Goal: Task Accomplishment & Management: Complete application form

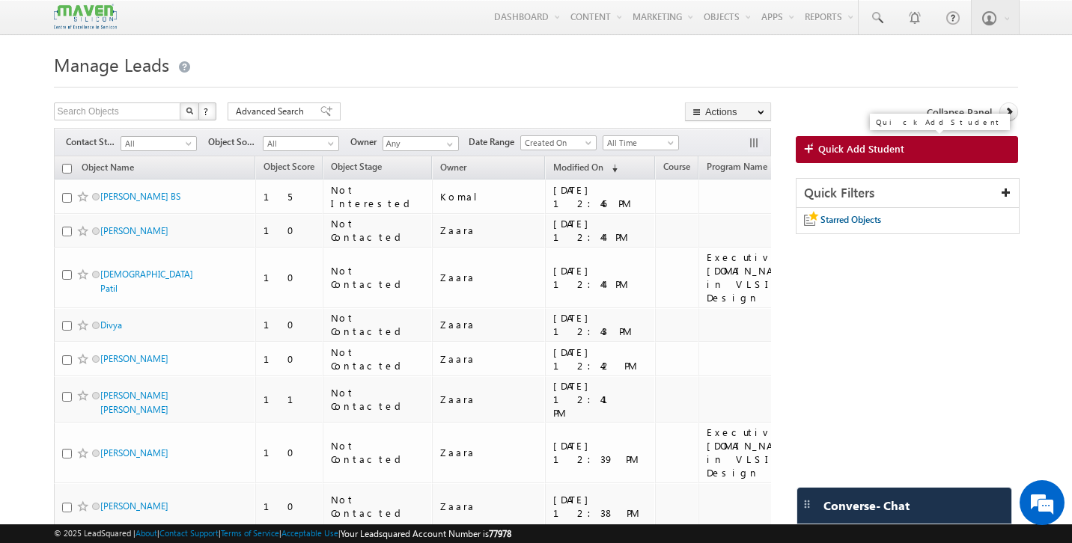
click at [837, 154] on span "Quick Add Student" at bounding box center [861, 148] width 86 height 13
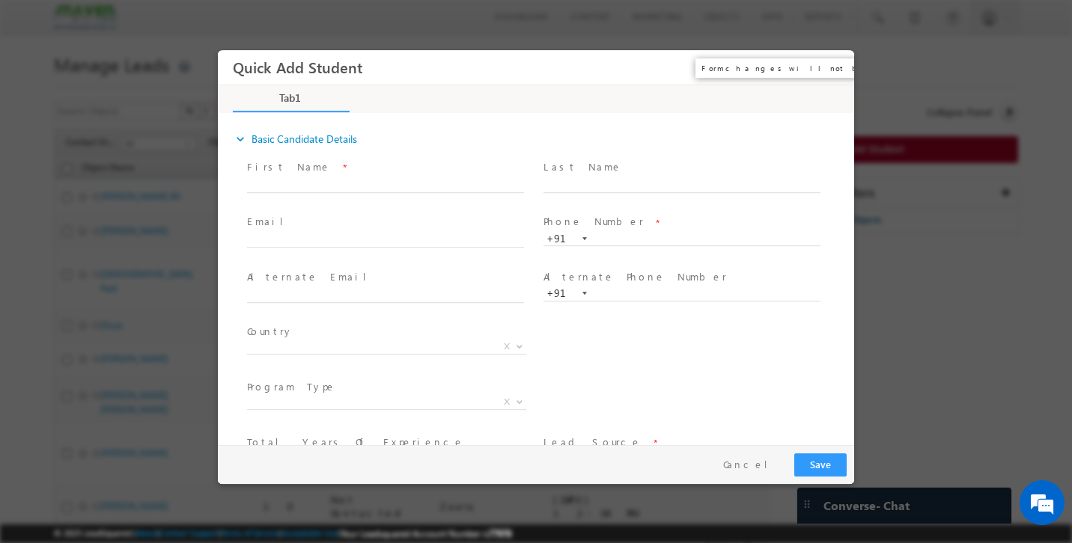
click at [831, 70] on button "×" at bounding box center [831, 68] width 25 height 28
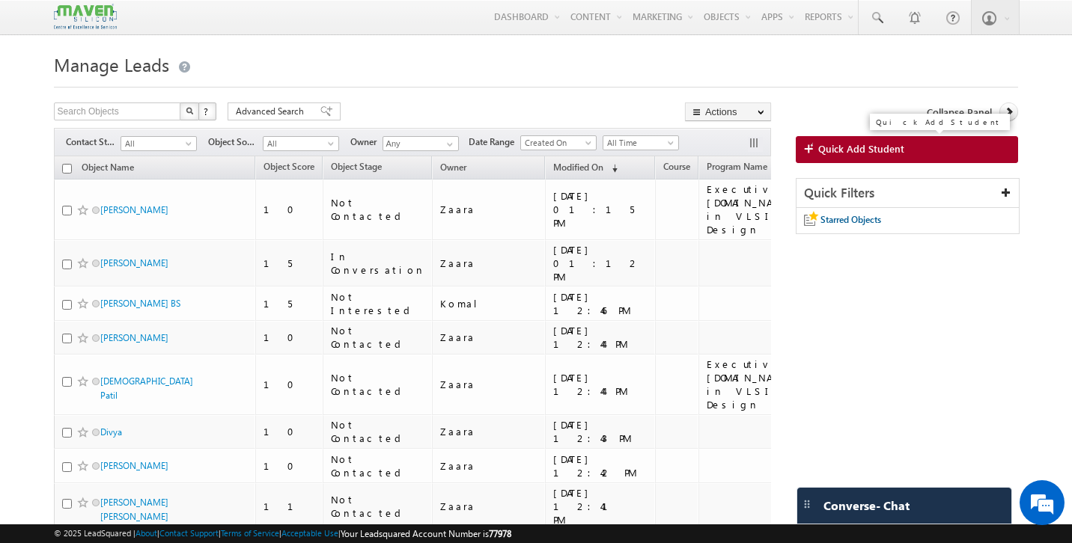
click at [924, 156] on link "Quick Add Student" at bounding box center [907, 149] width 222 height 27
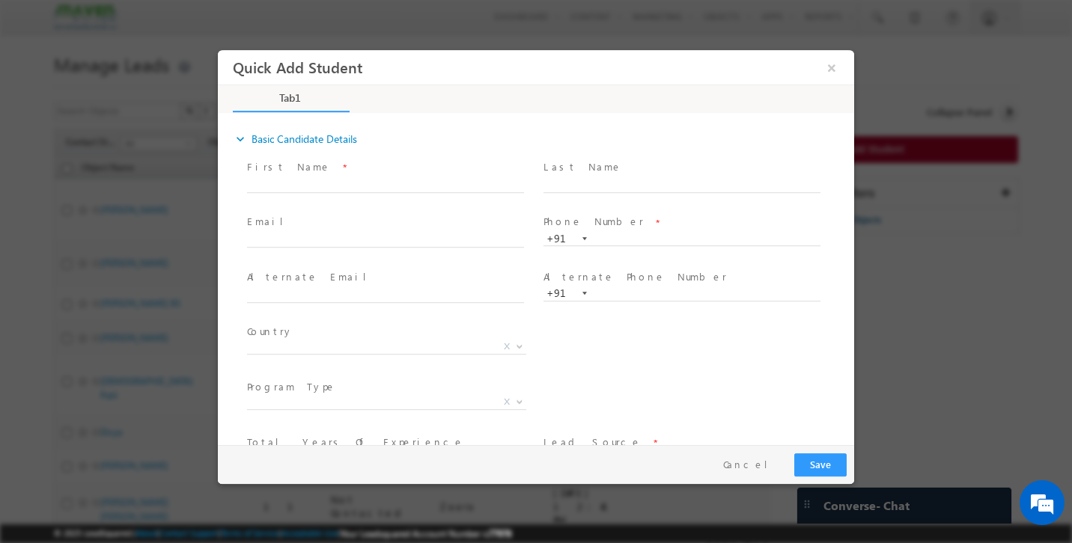
click at [365, 233] on span at bounding box center [392, 241] width 290 height 16
click at [342, 239] on input "text" at bounding box center [385, 241] width 277 height 15
paste input "suchismita1994pati@gmail.com"
drag, startPoint x: 269, startPoint y: 244, endPoint x: 209, endPoint y: 240, distance: 60.0
click at [218, 240] on html "Quick Add Student × Tab1 0% Completed" at bounding box center [536, 247] width 636 height 395
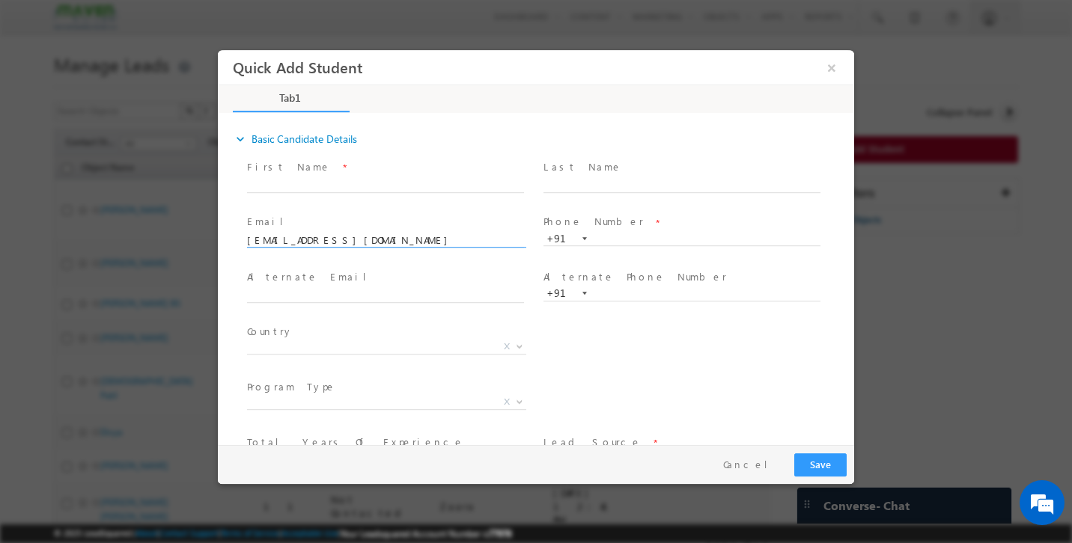
drag, startPoint x: 292, startPoint y: 242, endPoint x: 221, endPoint y: 235, distance: 71.4
click at [221, 235] on div "expand_more Basic Candidate Details First Name *" at bounding box center [536, 280] width 636 height 330
type input "suchismita1994pati@gmail.com"
click at [285, 190] on input "text" at bounding box center [385, 185] width 277 height 15
paste input "[PERSON_NAME]"
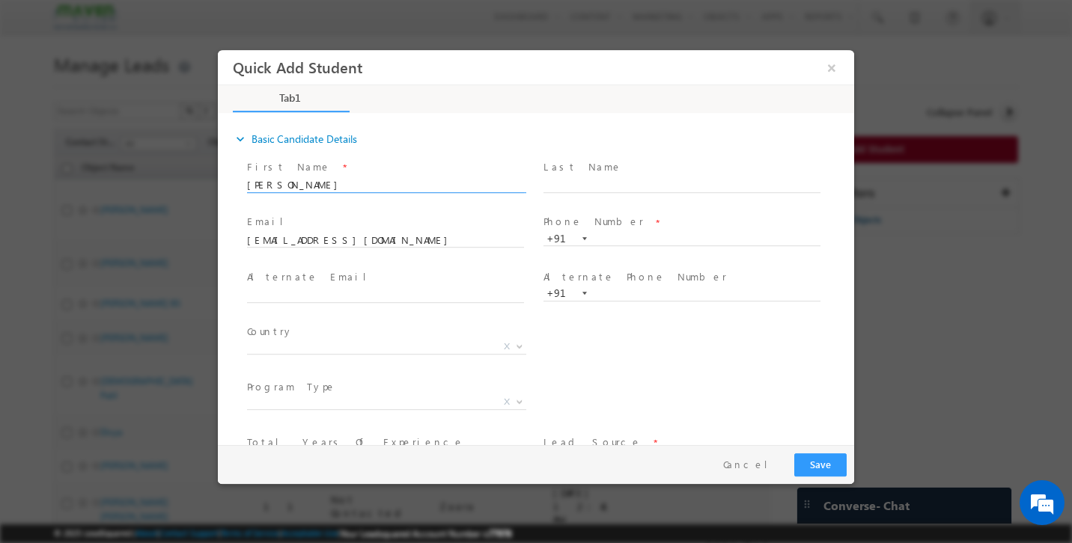
type input "[PERSON_NAME]"
click at [602, 238] on input "text" at bounding box center [681, 239] width 277 height 15
paste input "7978733681"
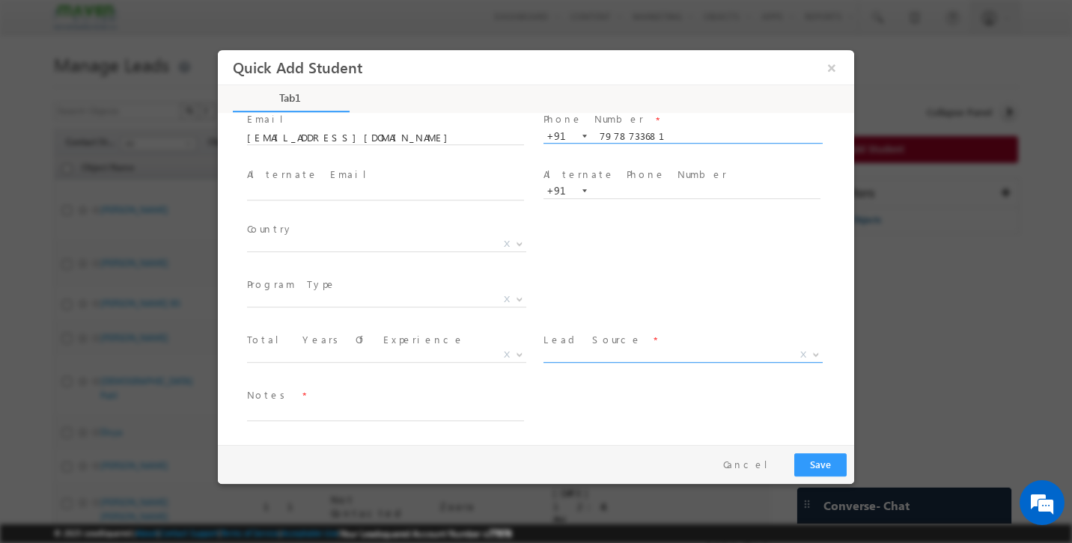
type input "7978733681"
click at [571, 353] on span "X" at bounding box center [682, 355] width 279 height 15
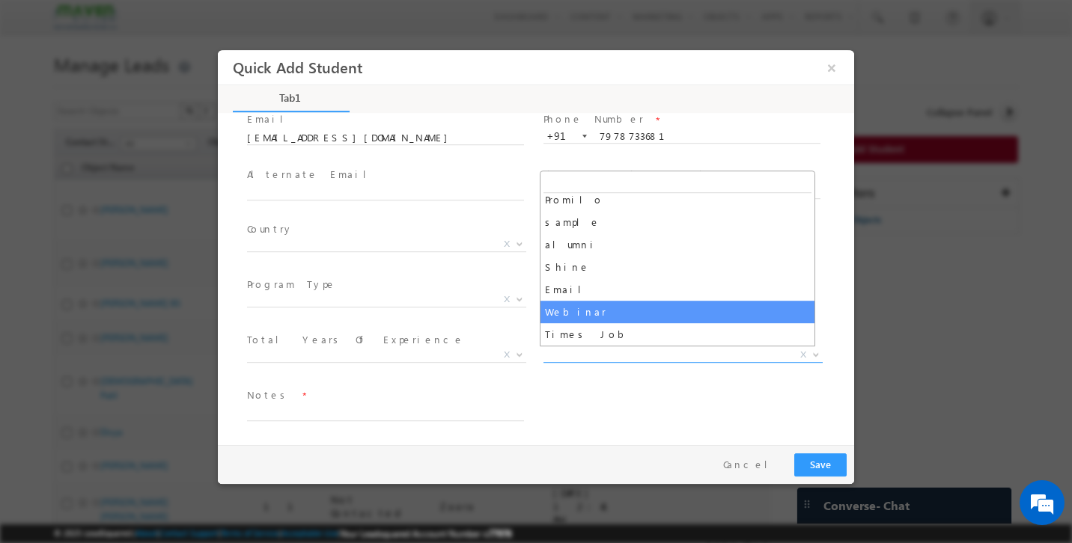
scroll to position [576, 0]
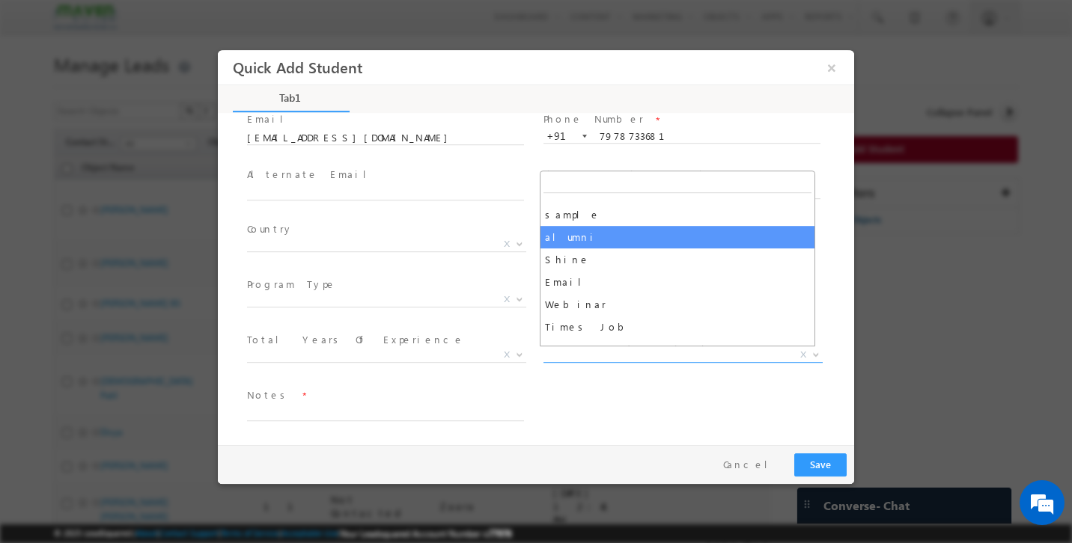
select select "alumni"
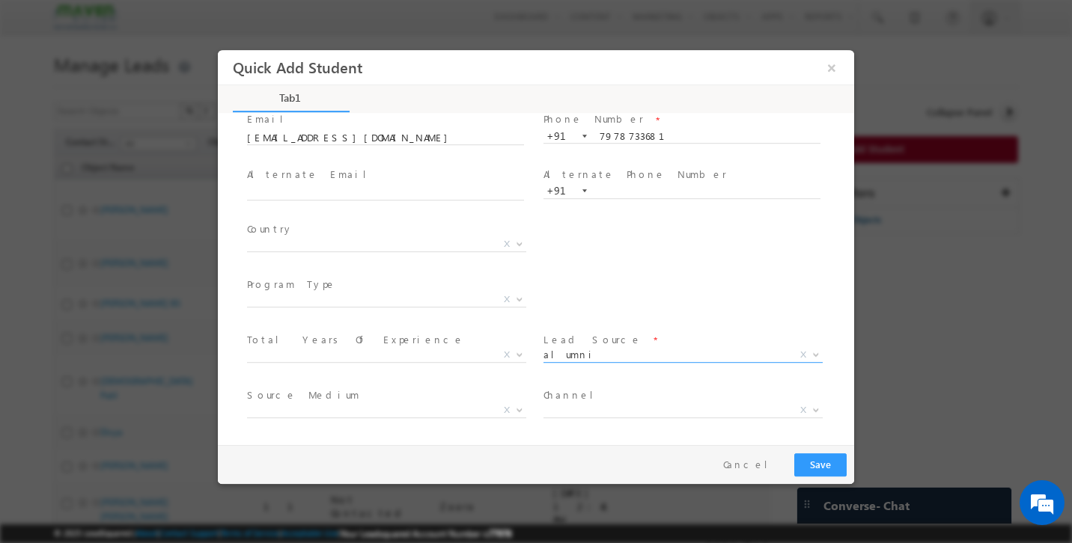
scroll to position [157, 0]
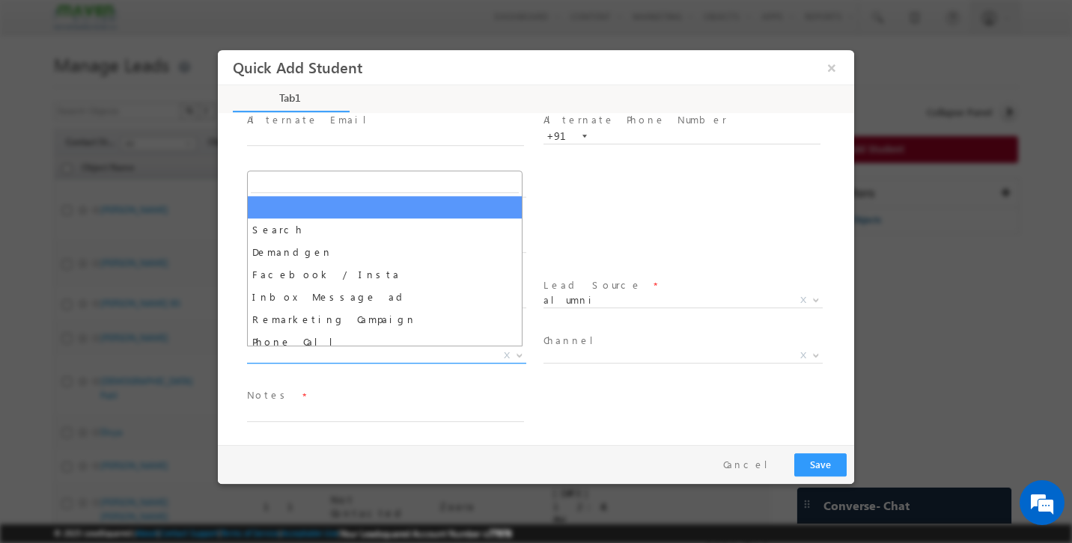
click at [364, 353] on span "X" at bounding box center [386, 356] width 279 height 15
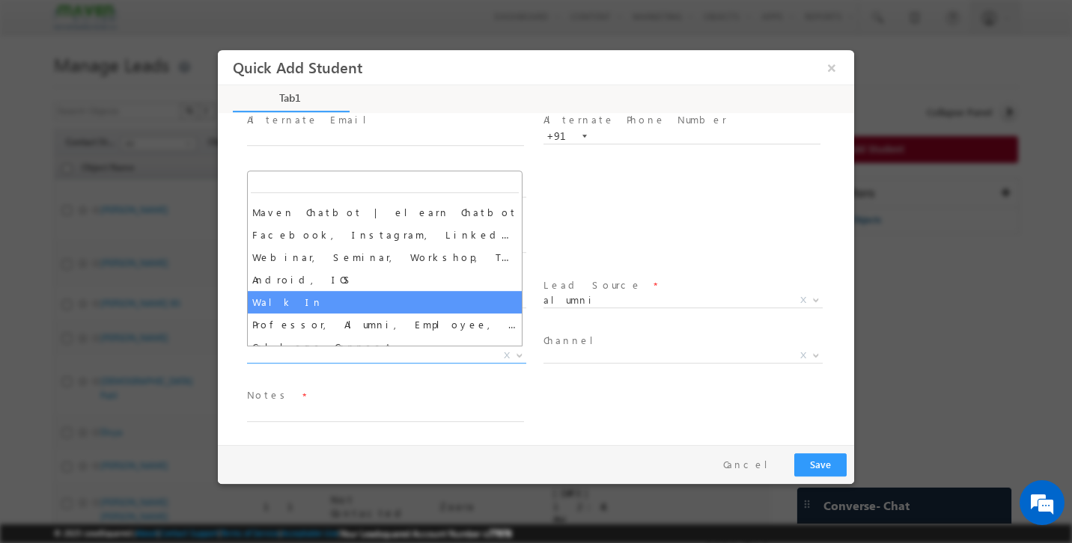
scroll to position [254, 0]
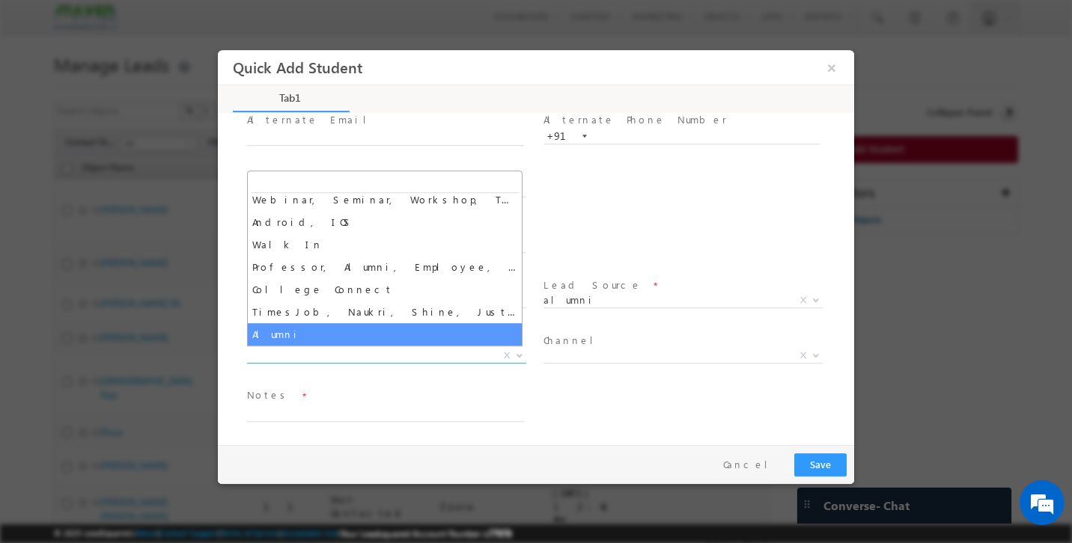
select select "Alumni"
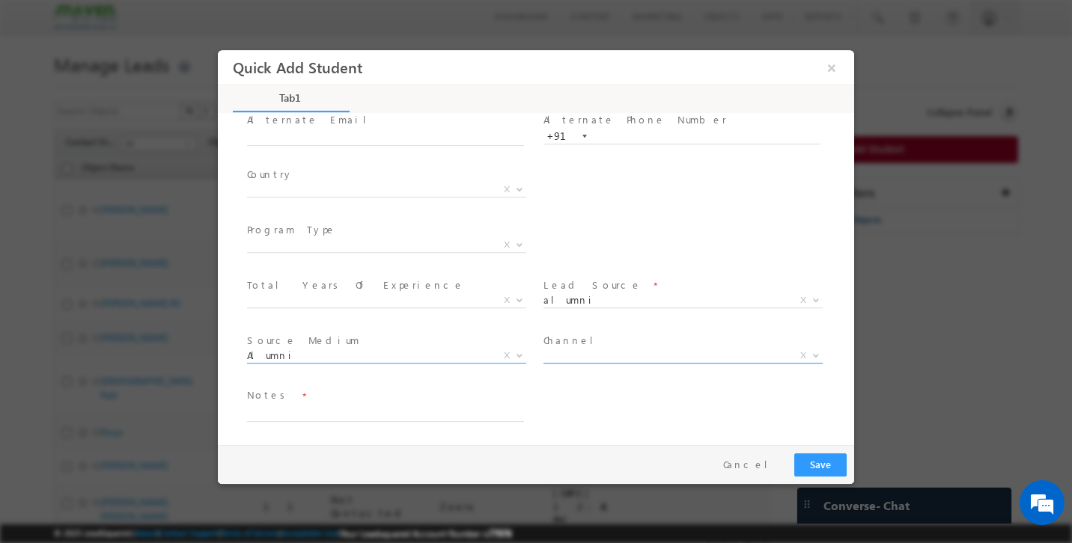
click at [602, 359] on span "X" at bounding box center [682, 356] width 279 height 15
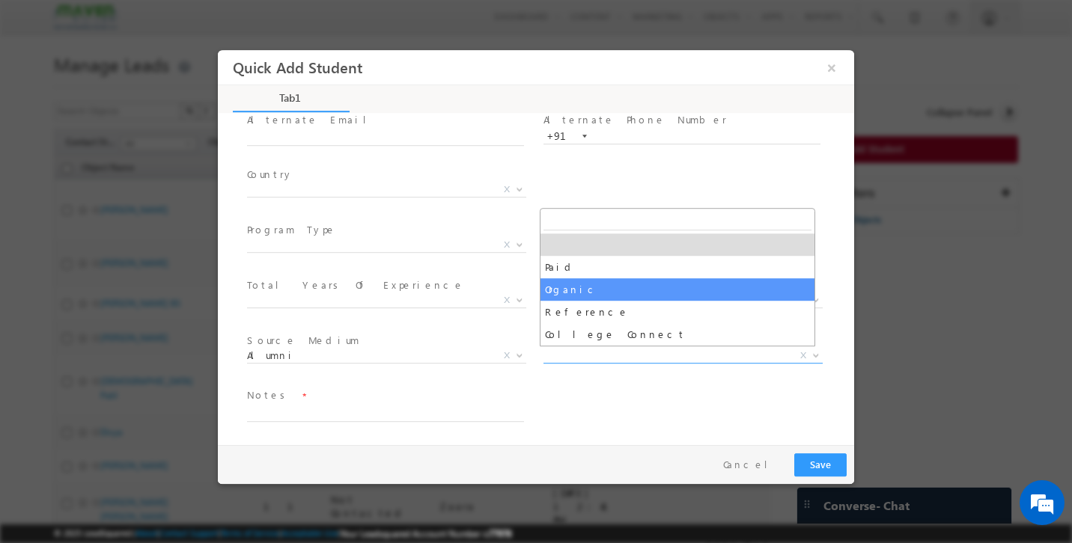
select select "Organic"
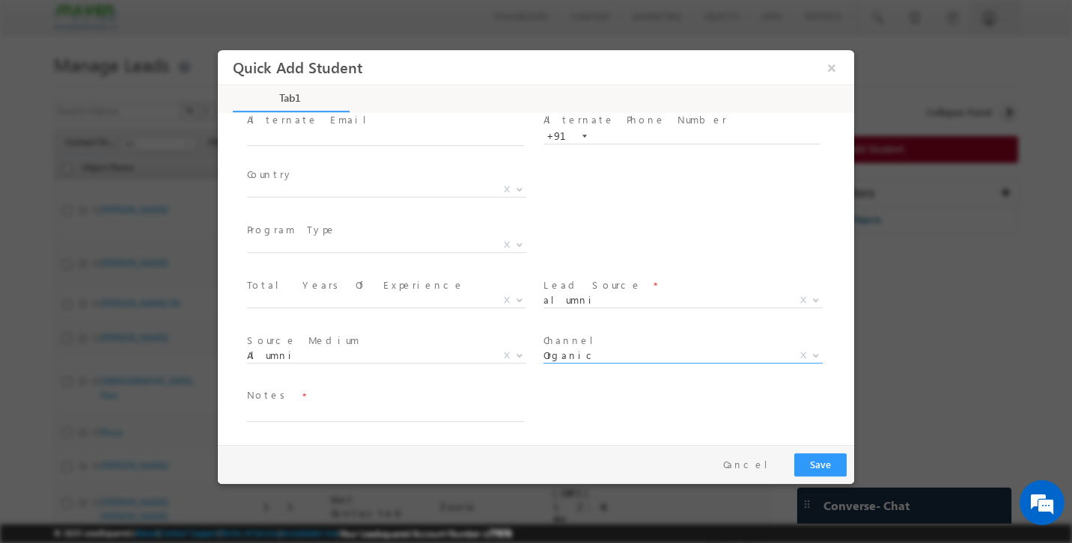
click at [590, 388] on div "Notes *" at bounding box center [549, 412] width 610 height 55
click at [428, 415] on textarea at bounding box center [385, 413] width 277 height 17
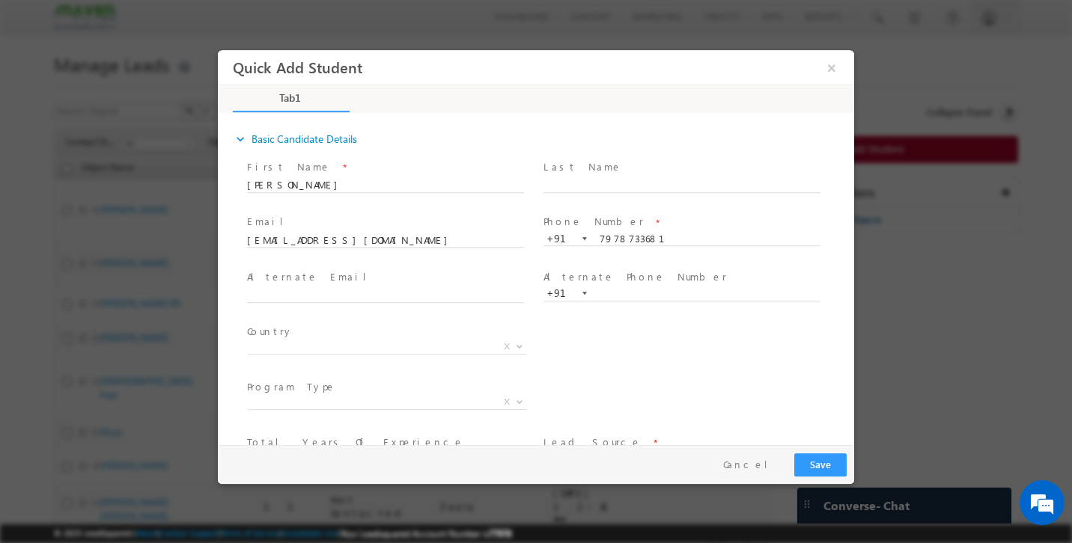
scroll to position [157, 0]
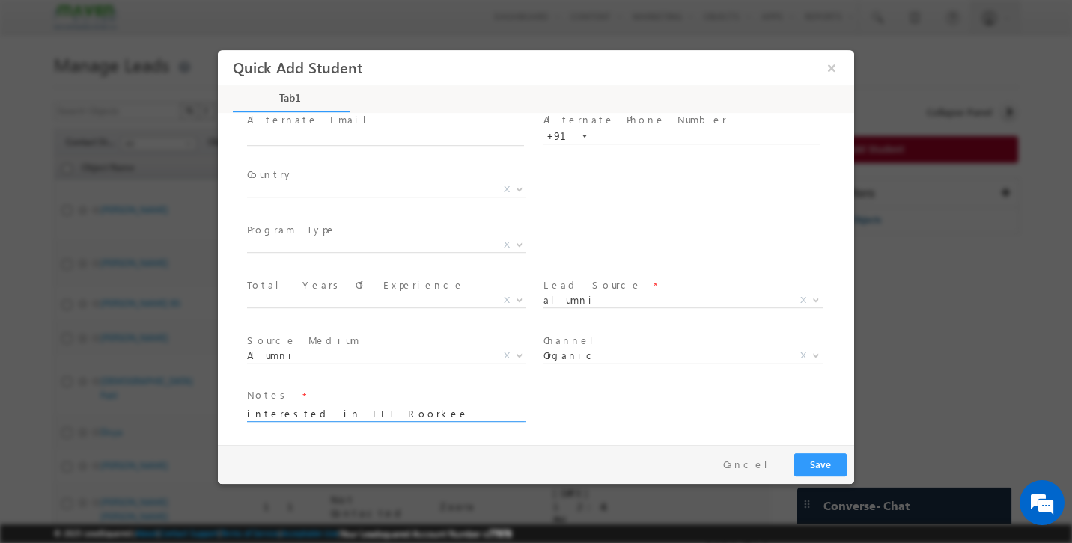
type textarea "interested in IIT Roorkee ASIC verification program"
click at [807, 462] on button "Save" at bounding box center [820, 465] width 52 height 23
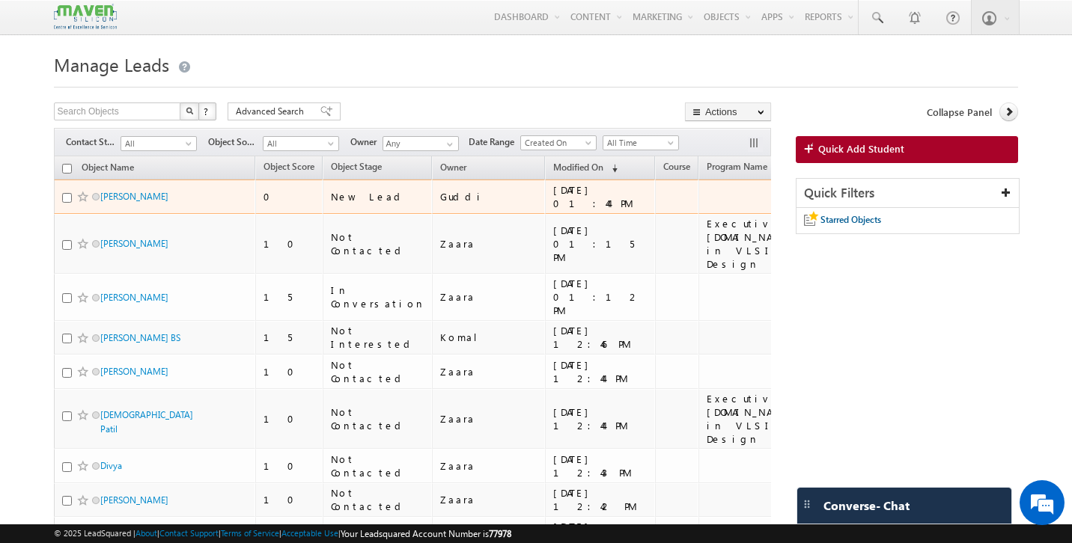
click at [128, 204] on div "[PERSON_NAME]" at bounding box center [155, 199] width 187 height 21
click at [119, 198] on link "[PERSON_NAME]" at bounding box center [134, 196] width 68 height 11
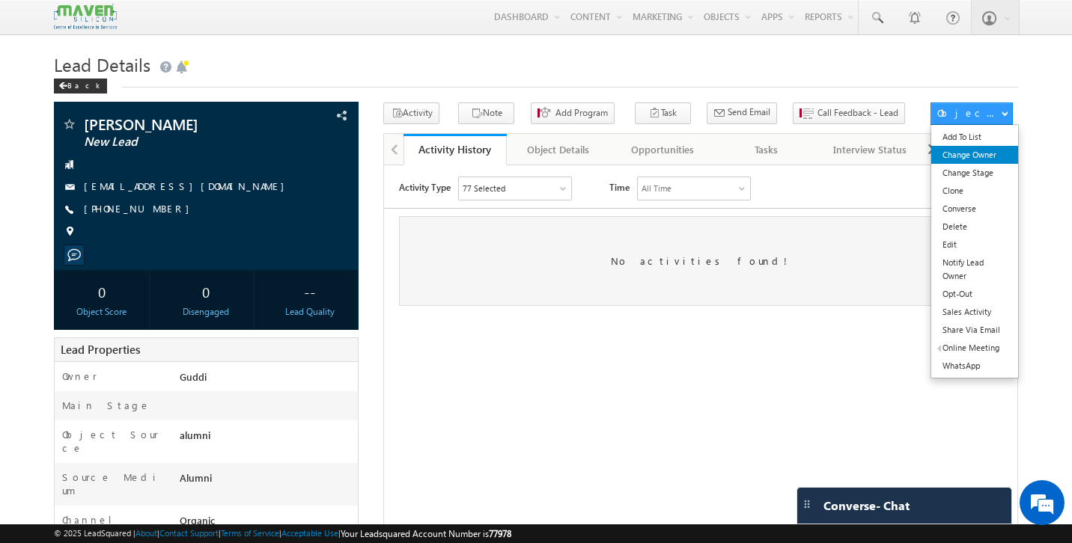
click at [985, 159] on link "Change Owner" at bounding box center [974, 155] width 87 height 18
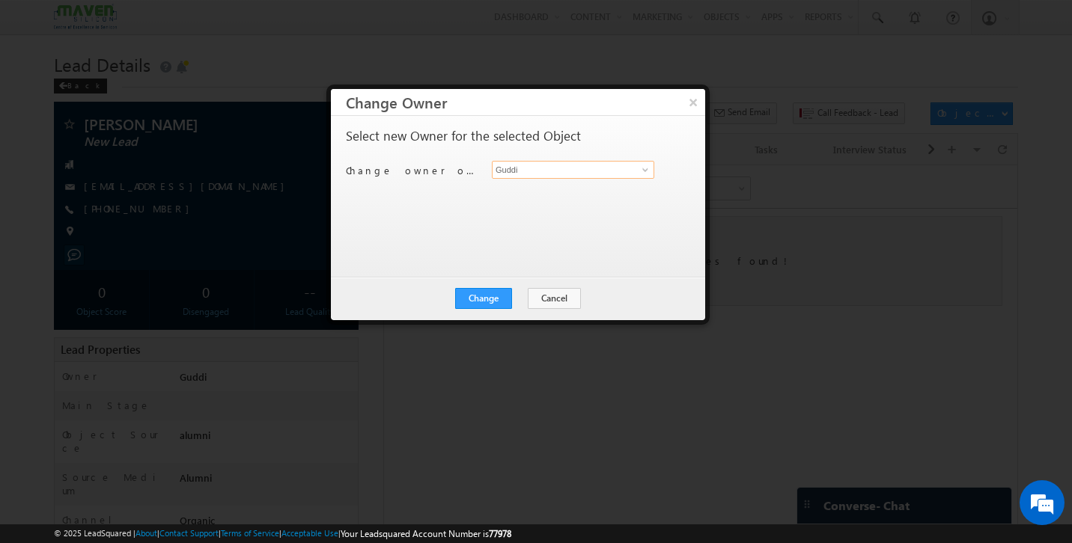
click at [535, 173] on input "Guddi" at bounding box center [573, 170] width 162 height 18
click at [504, 192] on link "Gagandip Singh Saini gagandip@maven-silicon.com" at bounding box center [573, 193] width 162 height 28
type input "[PERSON_NAME] [PERSON_NAME]"
click at [492, 295] on button "Change" at bounding box center [483, 298] width 57 height 21
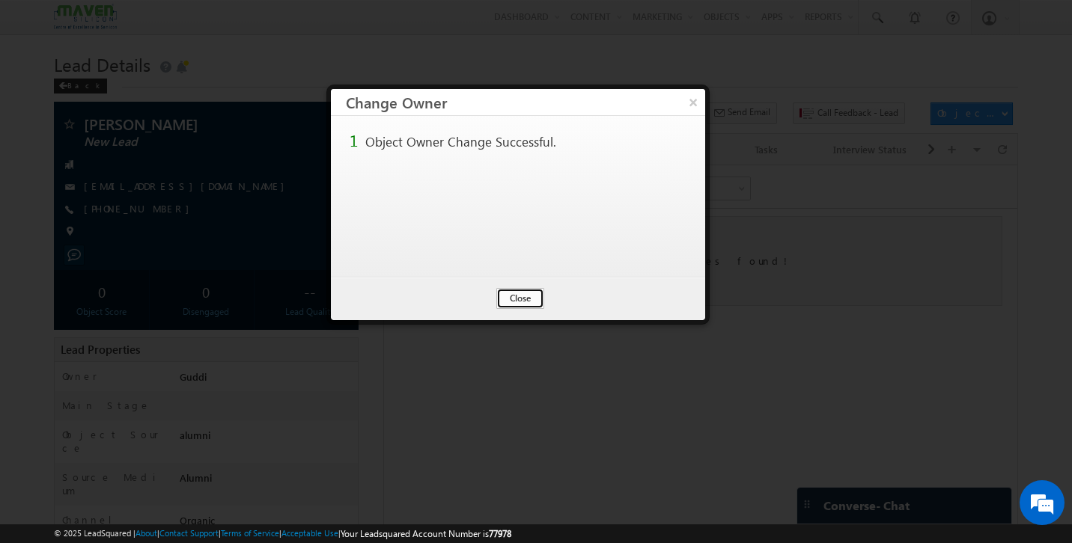
click at [518, 303] on button "Close" at bounding box center [520, 298] width 48 height 21
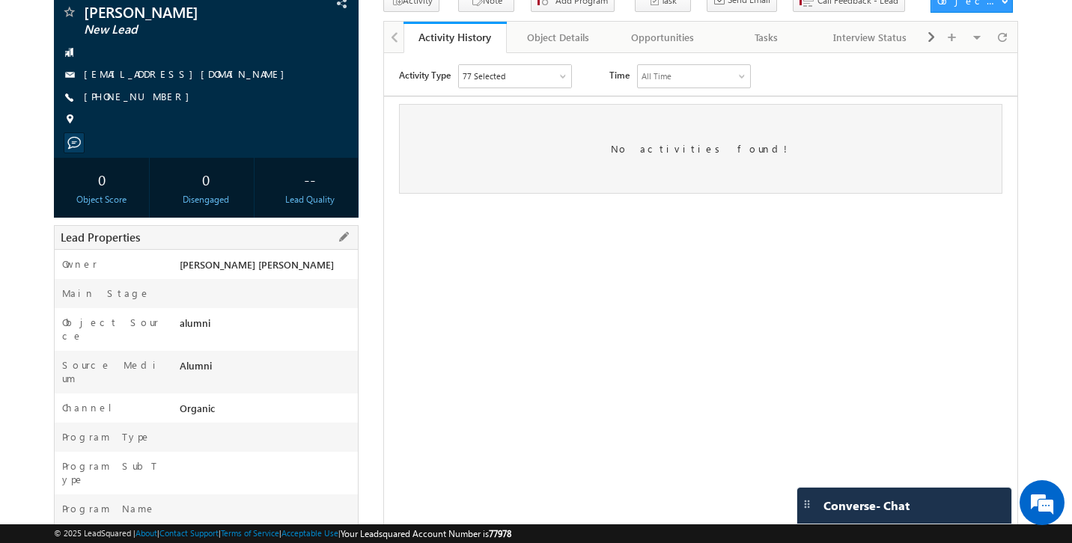
scroll to position [118, 0]
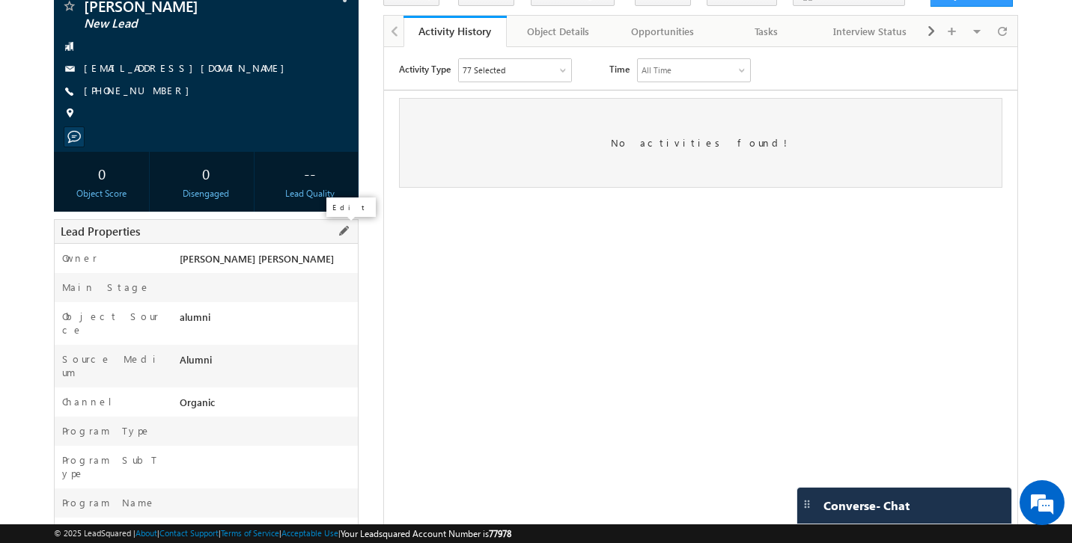
click at [345, 228] on span at bounding box center [343, 231] width 16 height 16
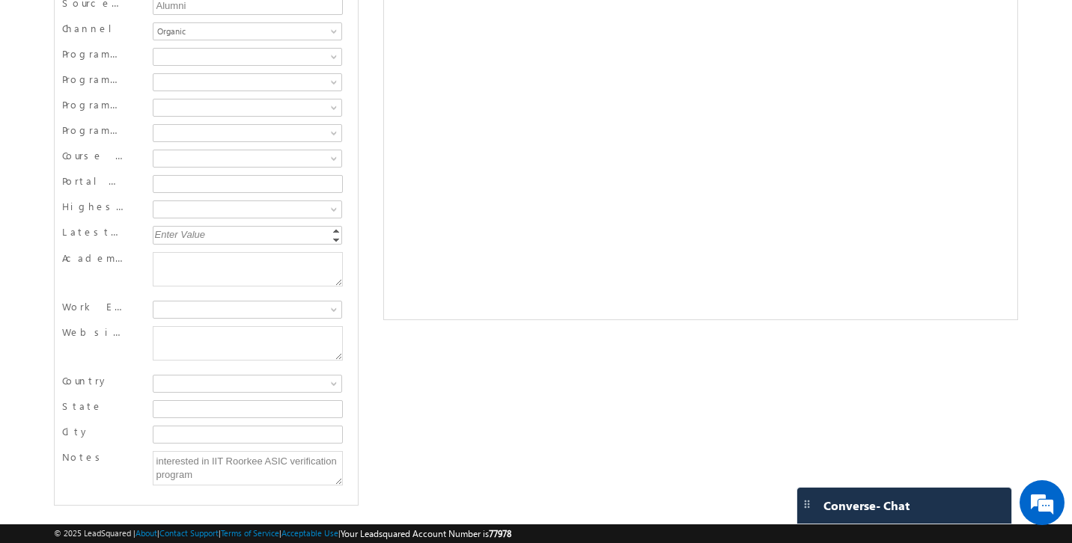
scroll to position [0, 0]
click at [174, 158] on span at bounding box center [245, 158] width 184 height 13
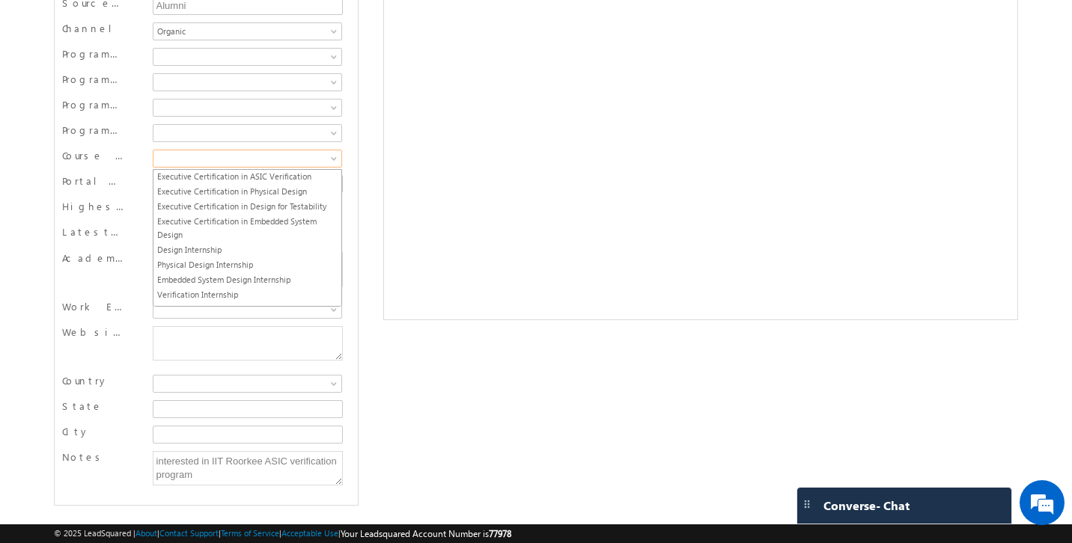
scroll to position [91, 0]
click at [277, 178] on link "Executive Certification in ASIC Verification" at bounding box center [247, 175] width 188 height 13
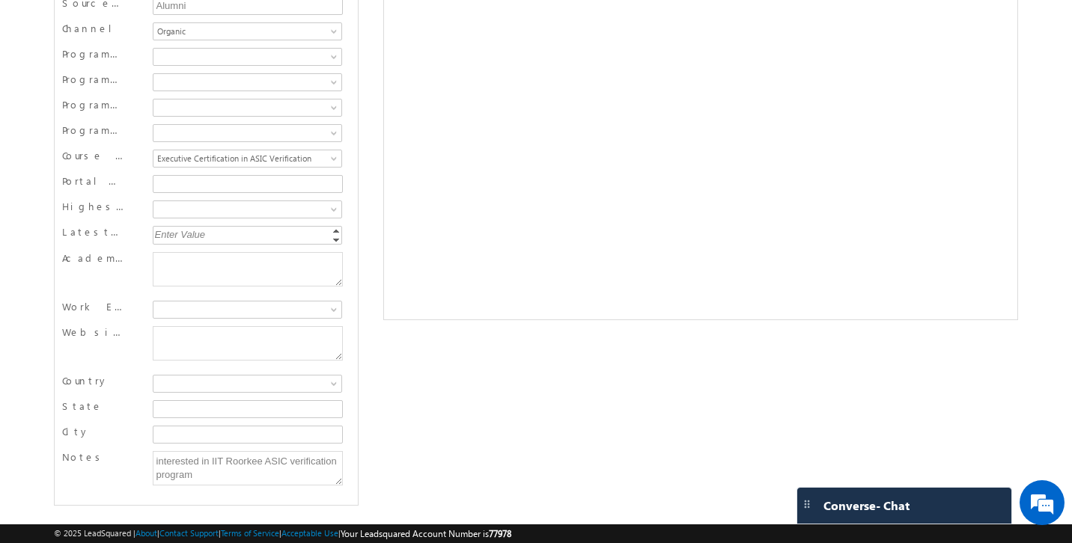
click at [399, 352] on div "suchismita New Lead" at bounding box center [536, 78] width 965 height 855
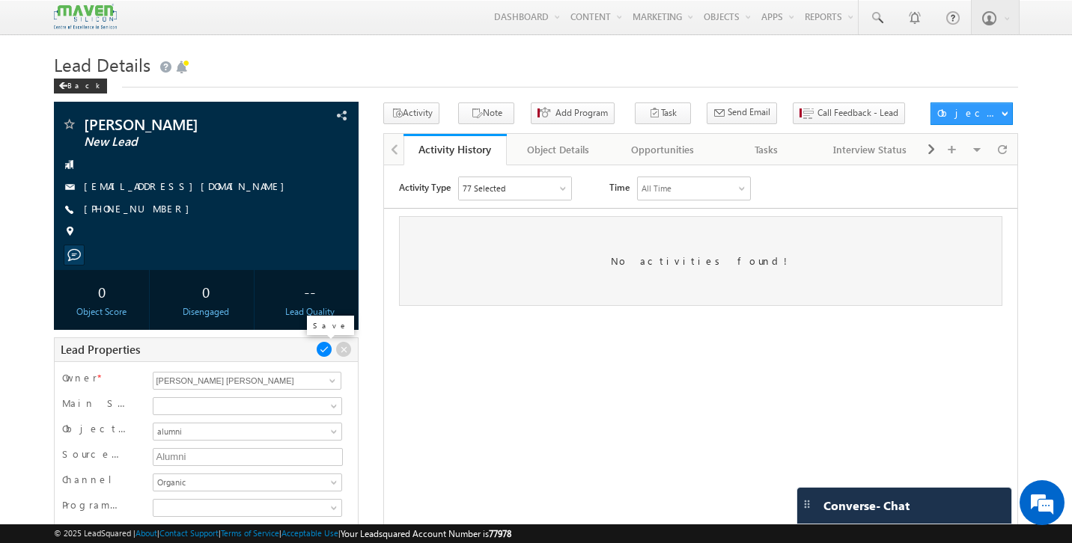
click at [326, 353] on span at bounding box center [324, 349] width 16 height 16
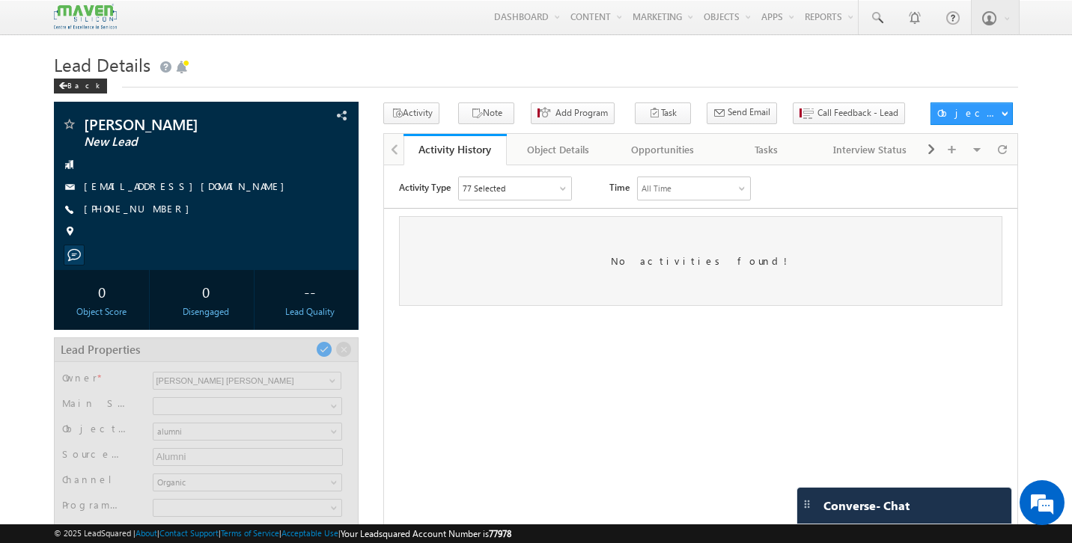
scroll to position [100, 0]
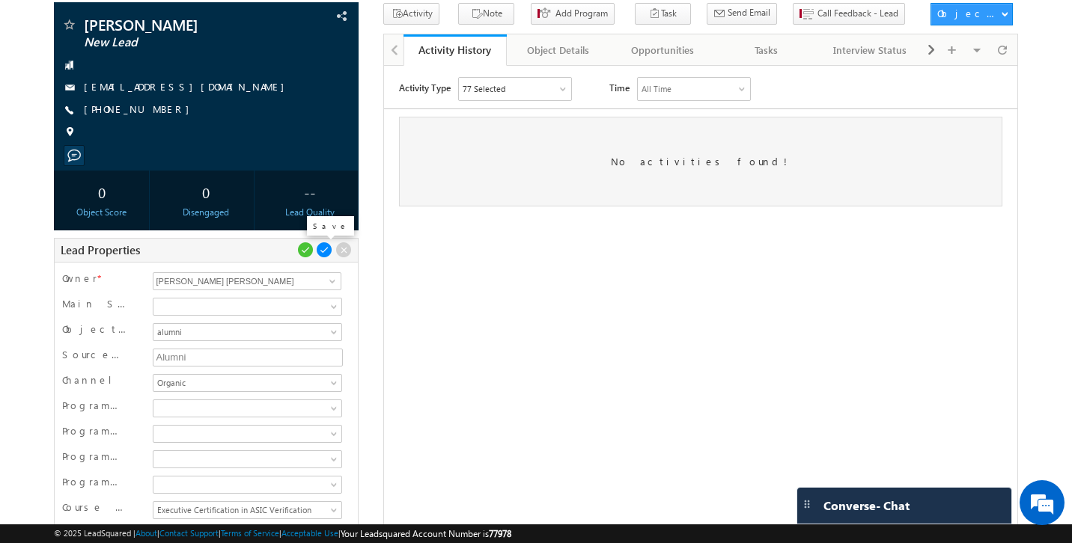
click at [324, 250] on span at bounding box center [324, 250] width 16 height 16
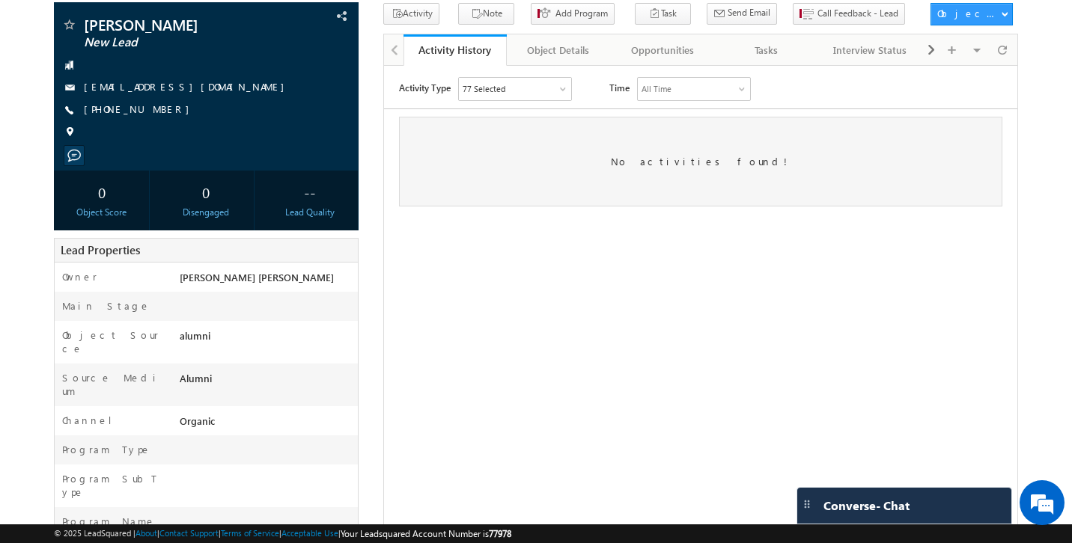
scroll to position [0, 0]
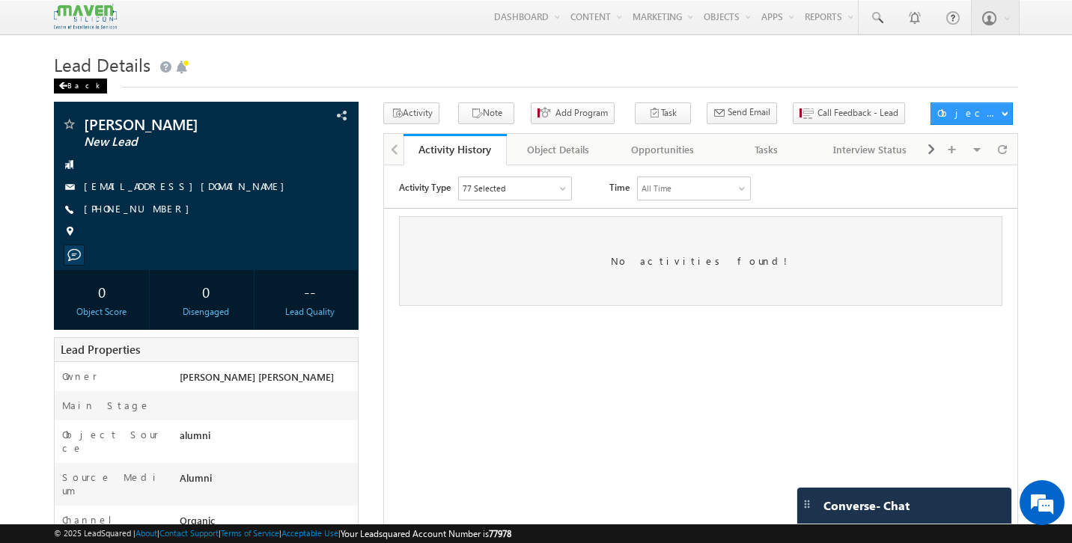
click at [69, 88] on div "Back" at bounding box center [80, 86] width 53 height 15
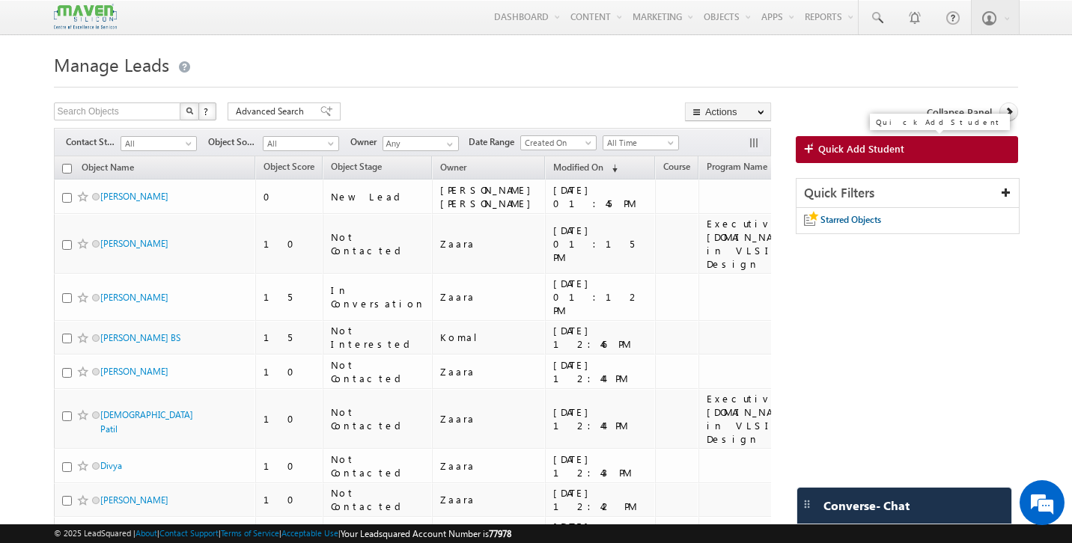
click at [871, 144] on span "Quick Add Student" at bounding box center [861, 148] width 86 height 13
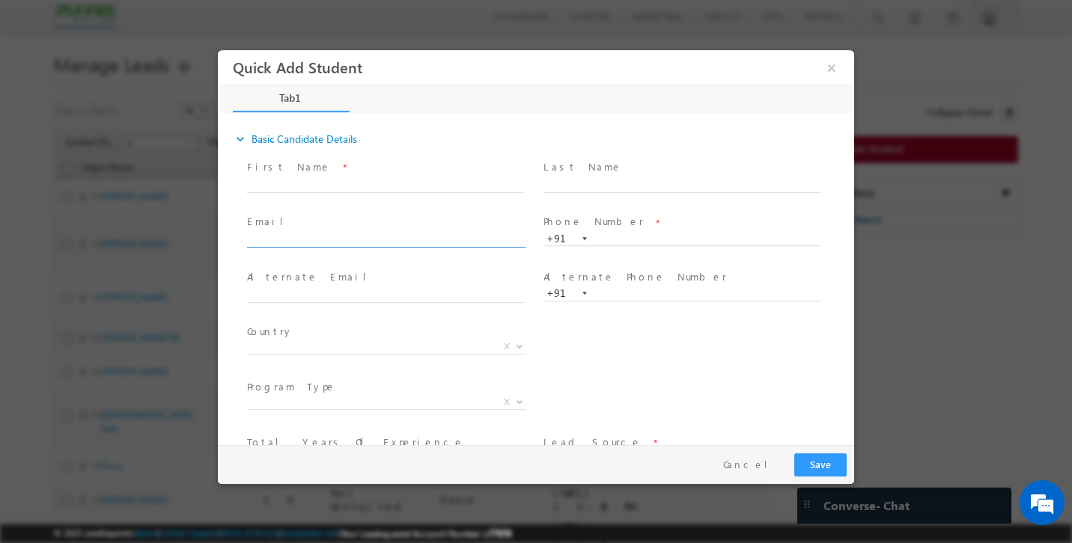
click at [354, 244] on input "text" at bounding box center [385, 241] width 277 height 15
type input "batchu.akhil24@gmail.com"
click at [316, 185] on input "text" at bounding box center [385, 185] width 277 height 15
type input "Akhil"
click at [627, 232] on input "text" at bounding box center [681, 239] width 277 height 15
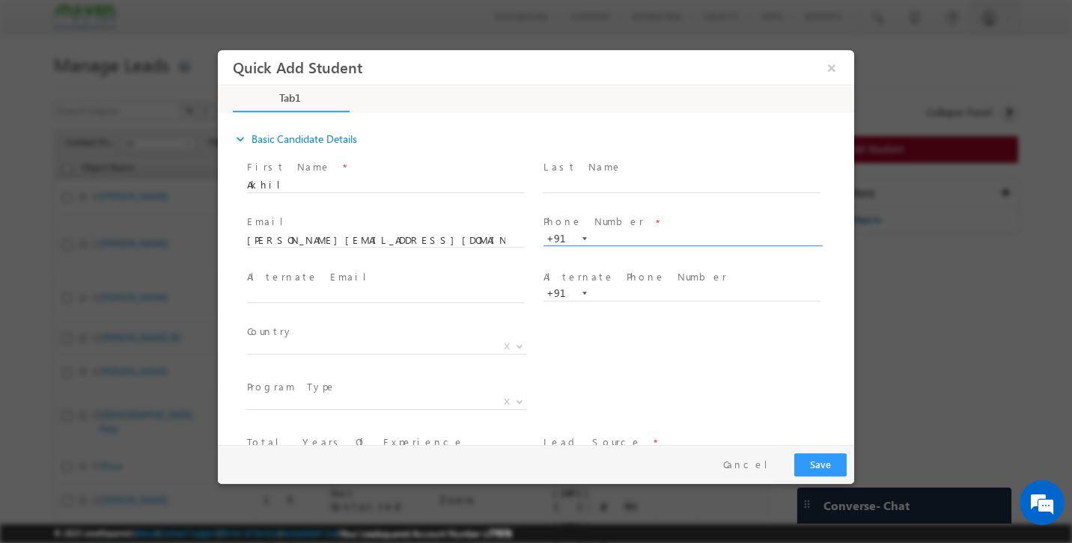
paste input "7981111364"
type input "7981111364"
click at [609, 180] on input "text" at bounding box center [681, 185] width 277 height 15
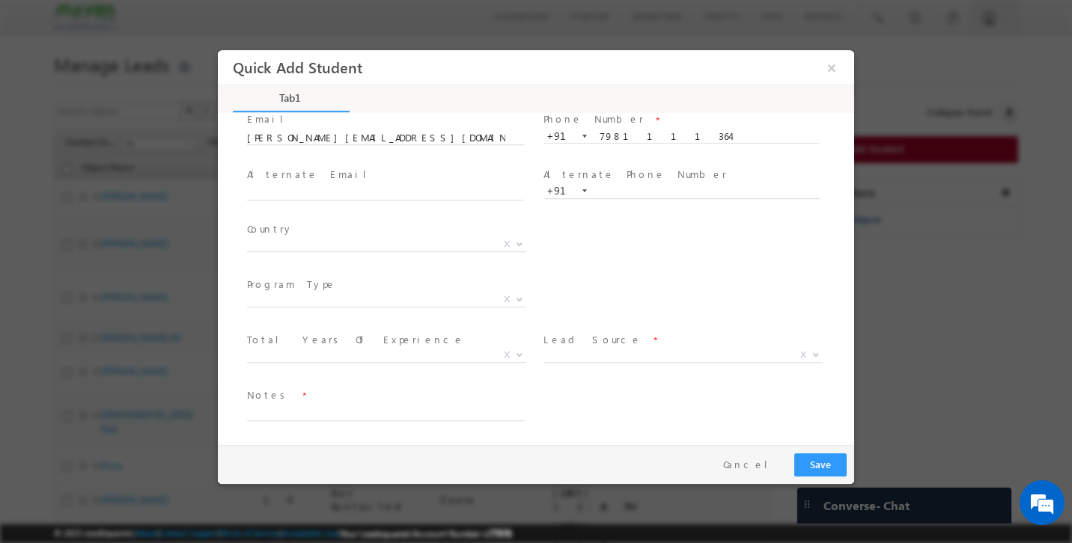
type input "Batchu"
click at [343, 234] on span "Country *" at bounding box center [385, 230] width 276 height 16
click at [323, 245] on span "X" at bounding box center [386, 244] width 279 height 15
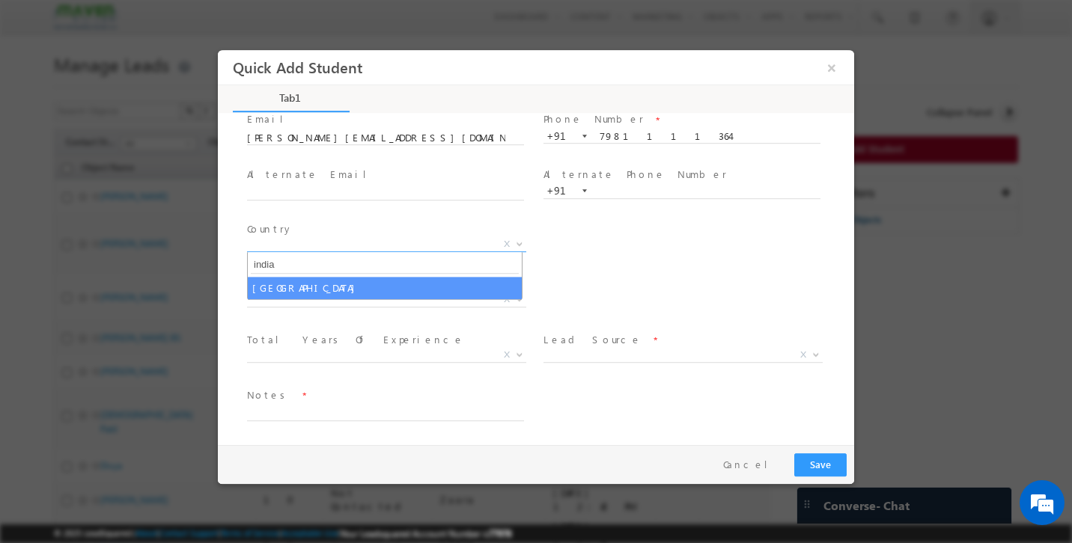
type input "india"
select select "India"
select select
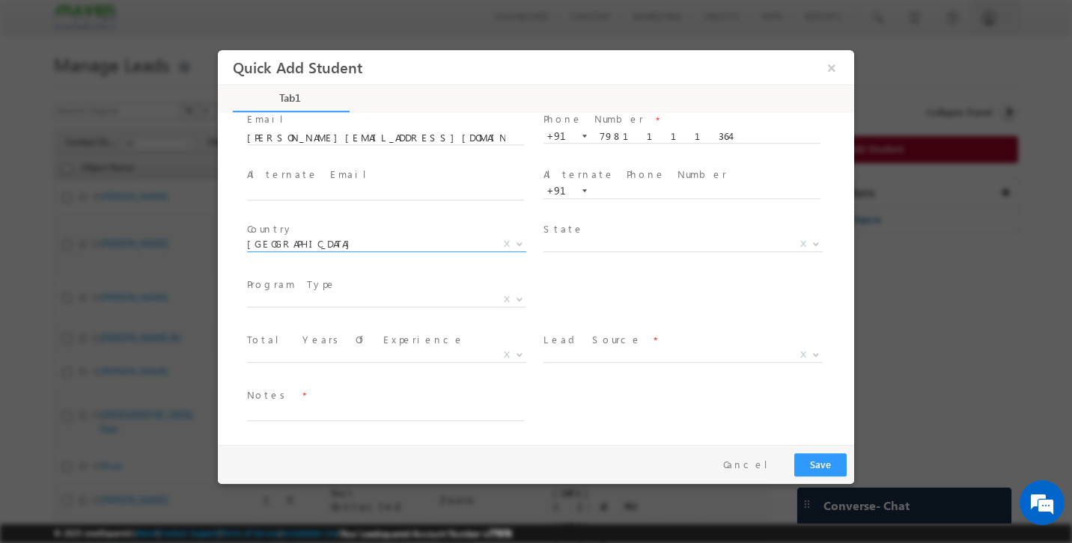
click at [695, 296] on div "City * X Others x Program Type * Long Term Short Term X" at bounding box center [549, 301] width 610 height 55
click at [442, 294] on span "X" at bounding box center [386, 300] width 279 height 15
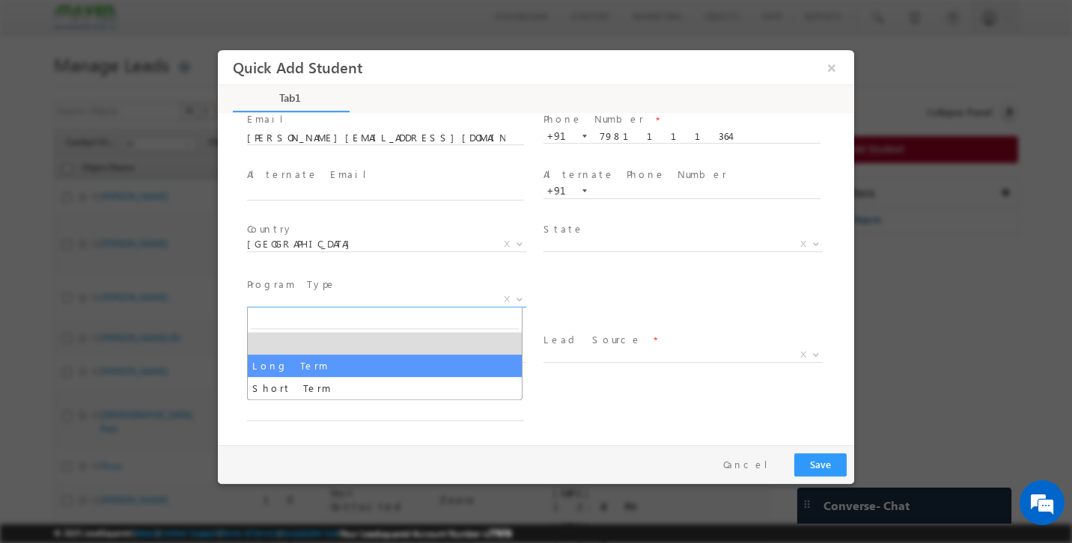
select select "Long Term"
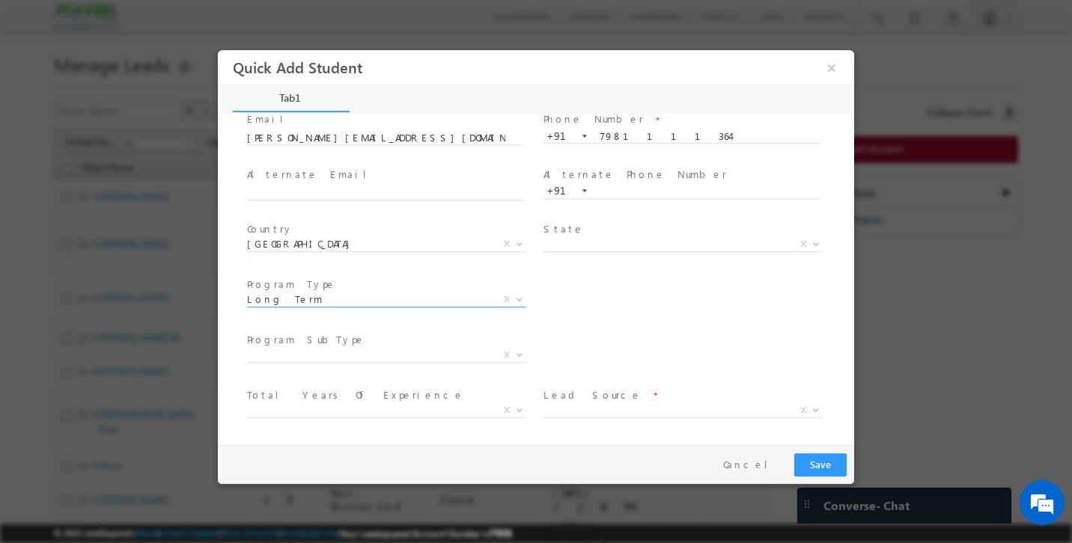
click at [459, 338] on span "Program SubType *" at bounding box center [385, 340] width 276 height 16
click at [409, 354] on span "X" at bounding box center [386, 355] width 279 height 15
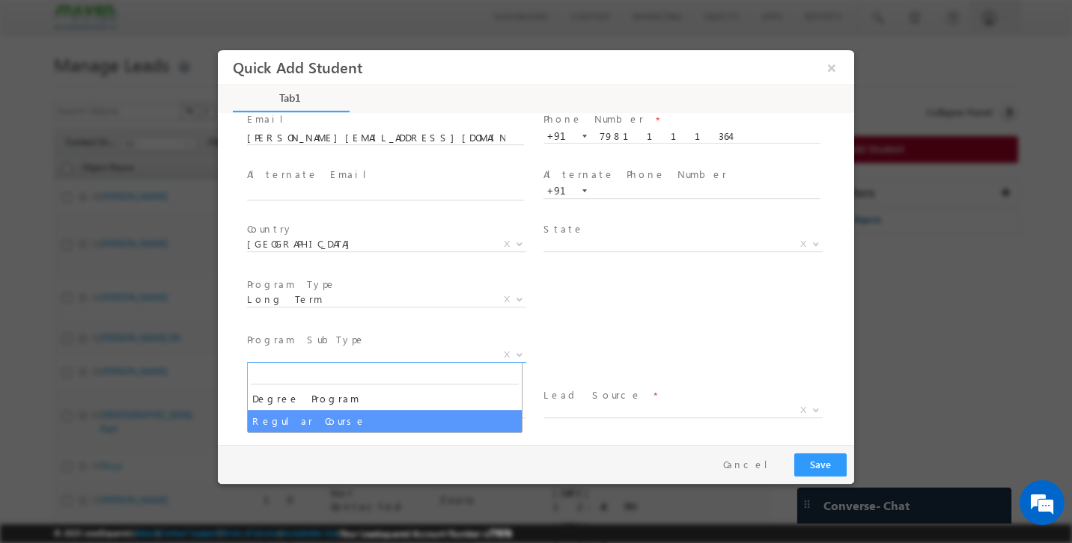
select select "Regular Course"
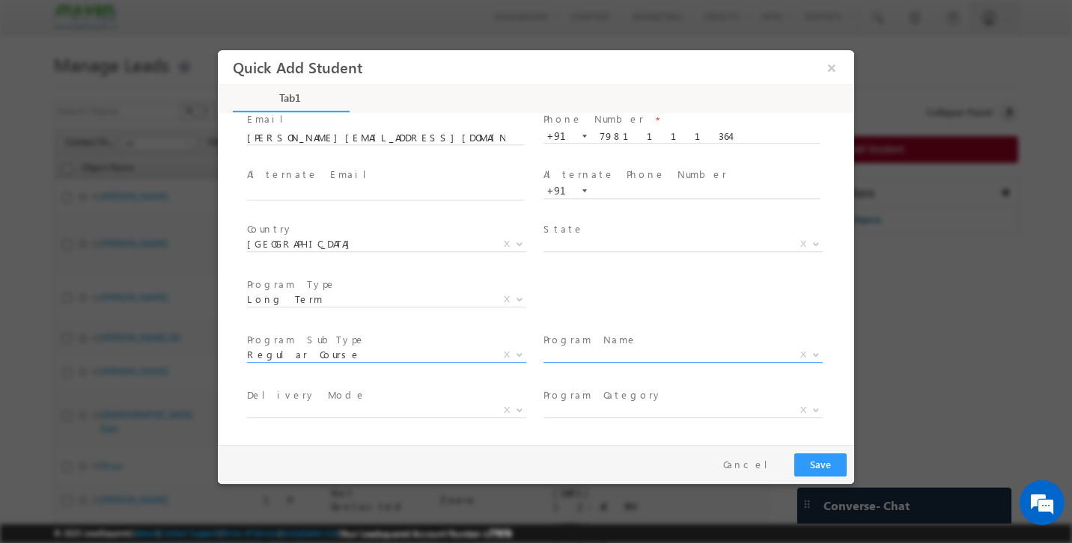
click at [645, 355] on span "X" at bounding box center [682, 355] width 279 height 15
type input "e"
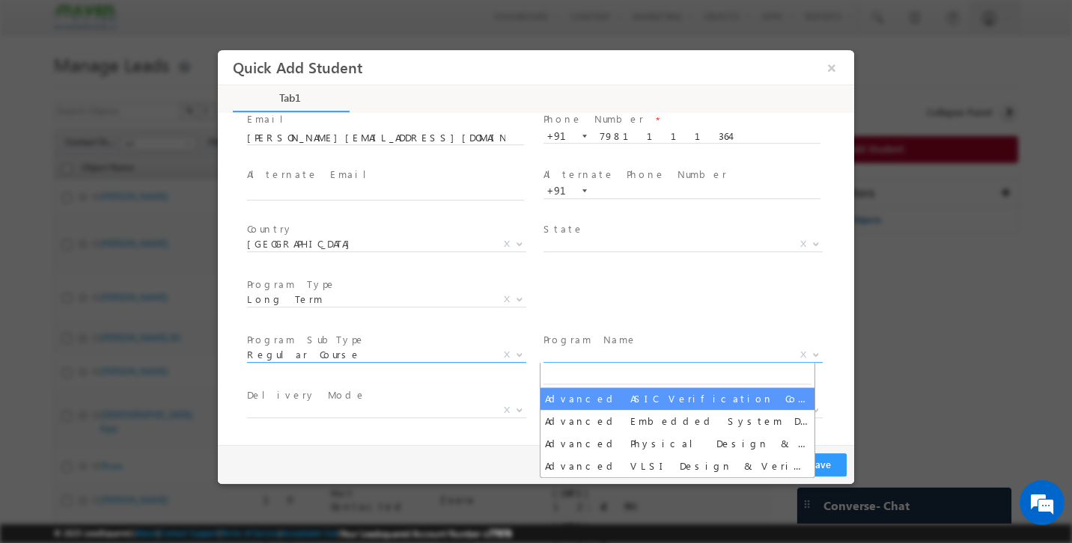
click at [504, 354] on span "X" at bounding box center [507, 354] width 6 height 13
select select
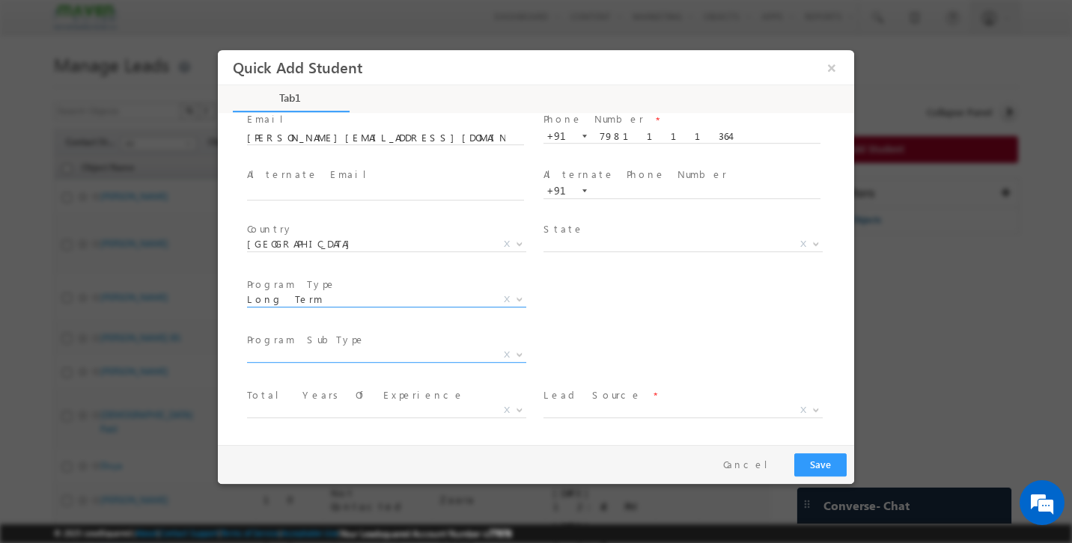
select select
click at [504, 299] on span "X" at bounding box center [507, 299] width 6 height 13
click at [591, 291] on div "City * X Others x Program Type * Long Term Short Term X" at bounding box center [549, 301] width 610 height 55
select select
click at [504, 244] on span "X" at bounding box center [507, 244] width 6 height 13
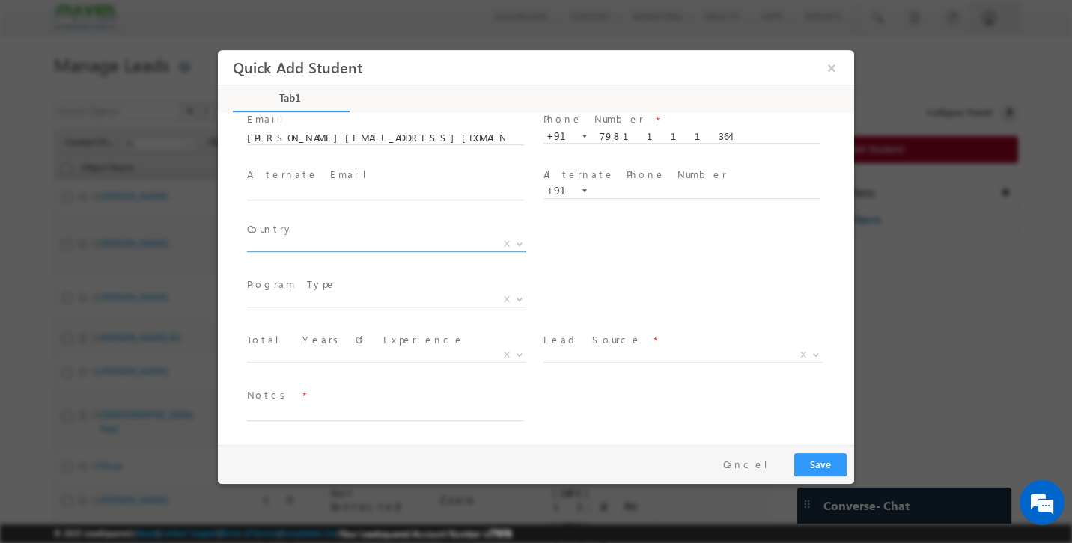
click at [648, 299] on div "City * X Others x Program Type * Long Term Short Term X" at bounding box center [549, 301] width 610 height 55
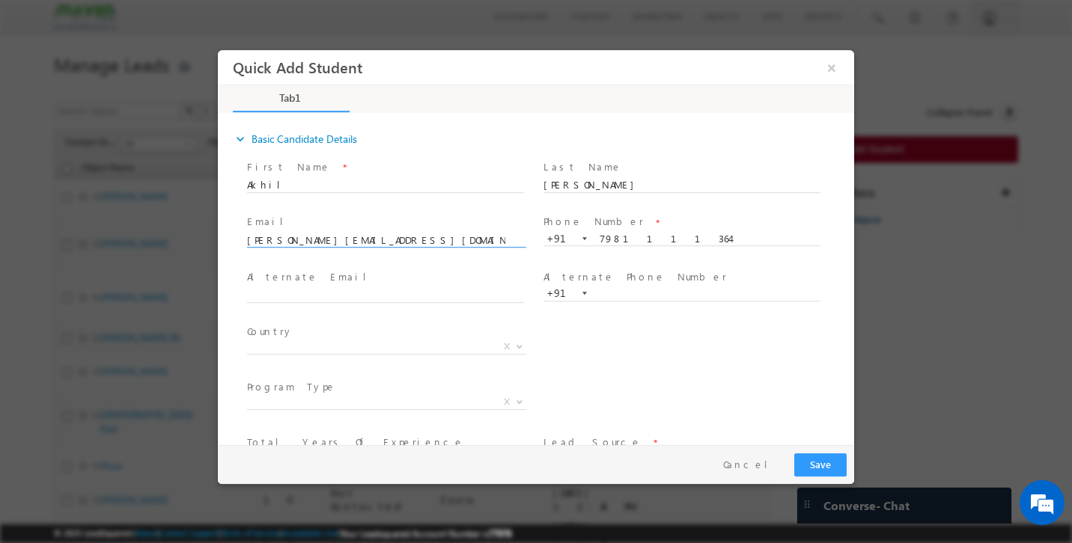
drag, startPoint x: 370, startPoint y: 245, endPoint x: 211, endPoint y: 235, distance: 159.8
click at [218, 235] on html "Quick Add Student × Tab1 36% Completed *" at bounding box center [536, 247] width 636 height 395
click at [768, 474] on button "Cancel" at bounding box center [751, 465] width 79 height 22
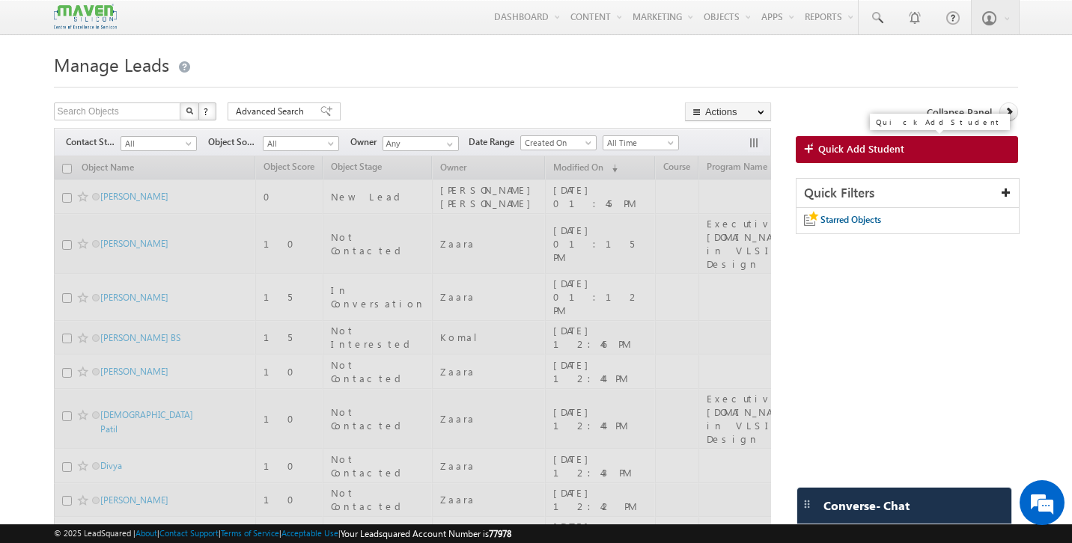
click at [897, 157] on link "Quick Add Student" at bounding box center [907, 149] width 222 height 27
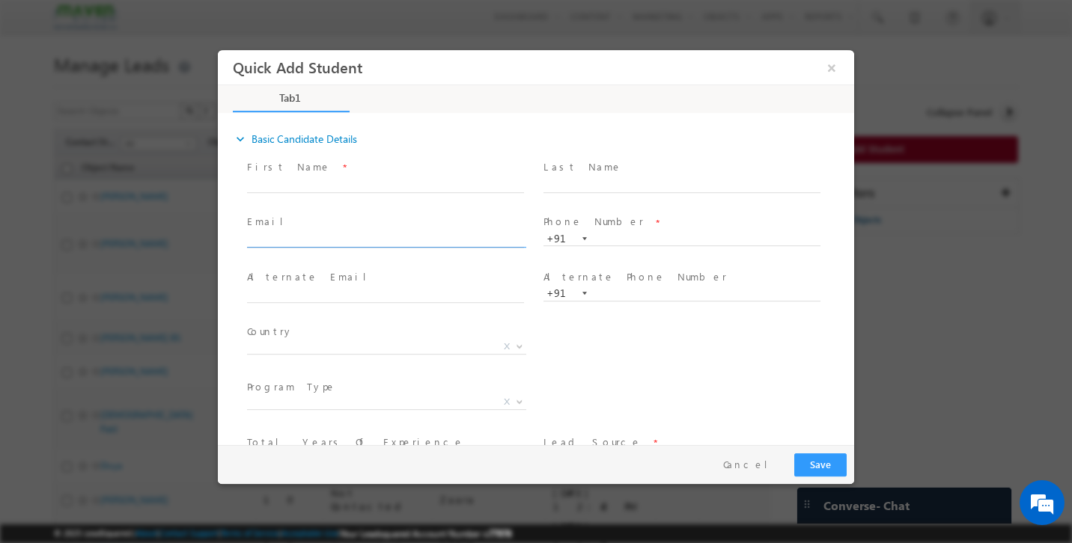
click at [357, 238] on input "text" at bounding box center [385, 241] width 277 height 15
paste input "batchu.akhil24@gmail.com"
type input "batchu.akhil24@gmail.com"
click at [347, 185] on input "text" at bounding box center [385, 185] width 277 height 15
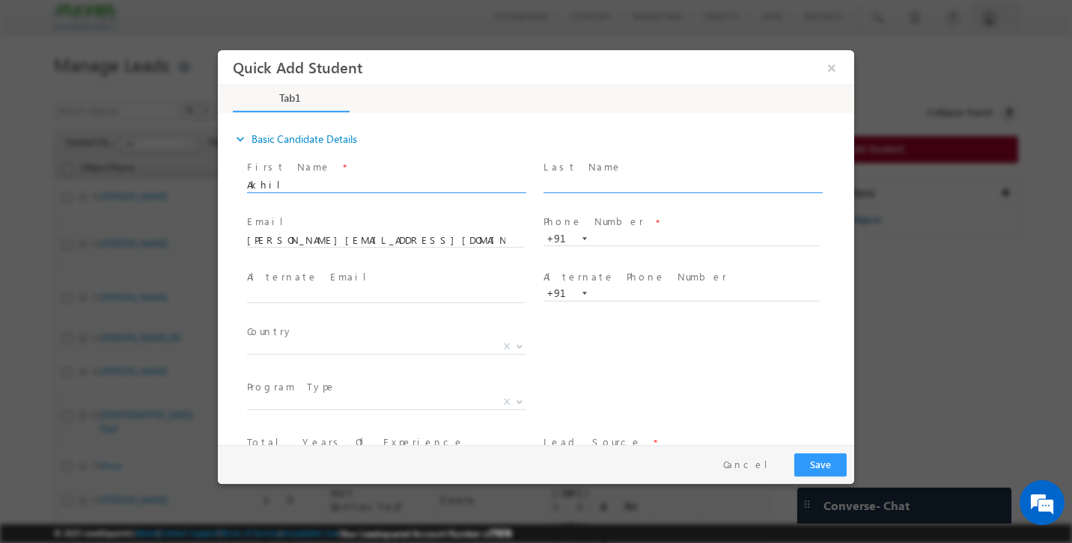
type input "Akhil"
type input "Batchu"
click at [622, 239] on input "text" at bounding box center [681, 239] width 277 height 15
paste input "7981111364"
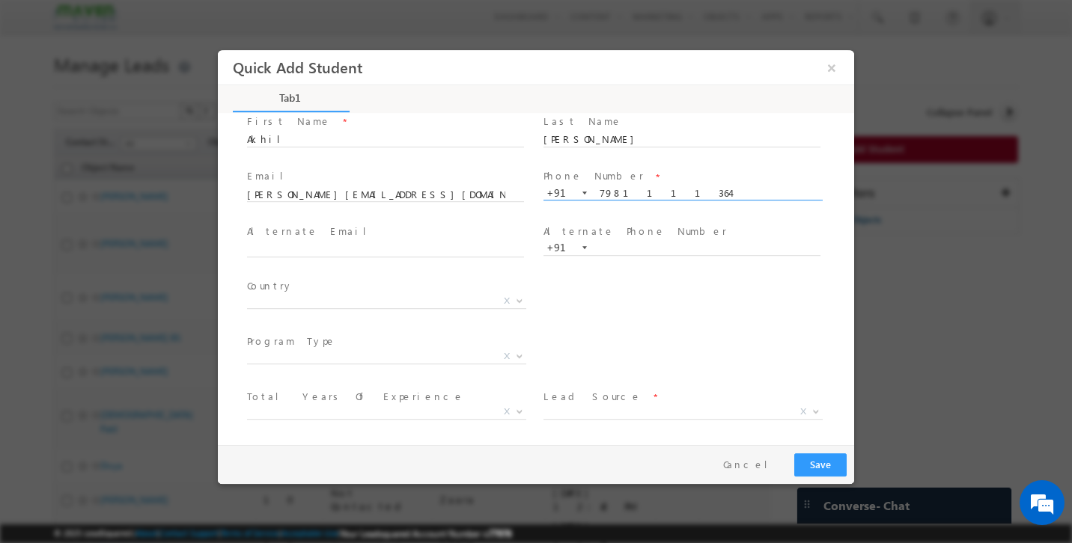
scroll to position [103, 0]
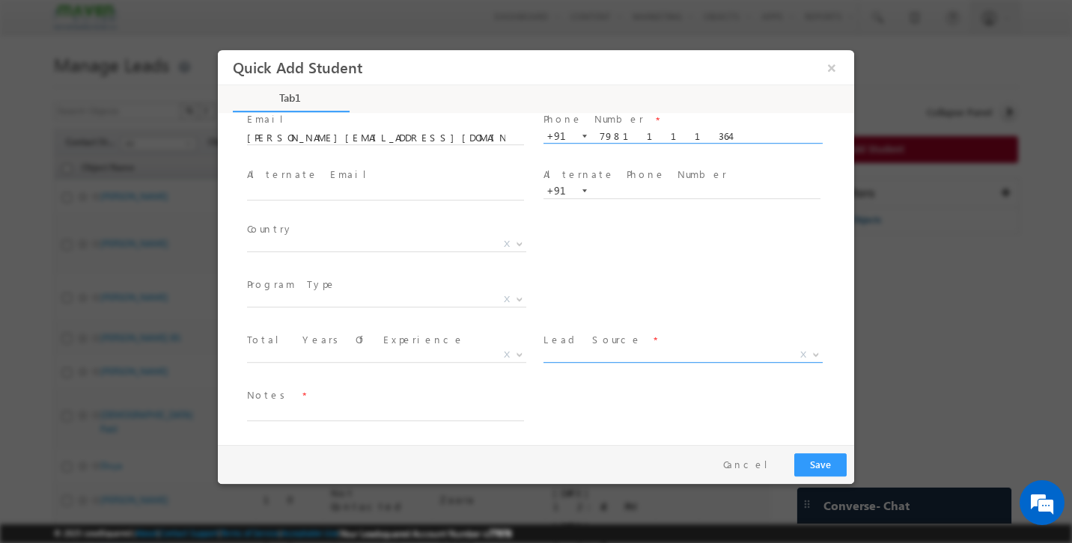
type input "7981111364"
click at [590, 357] on span "X" at bounding box center [682, 355] width 279 height 15
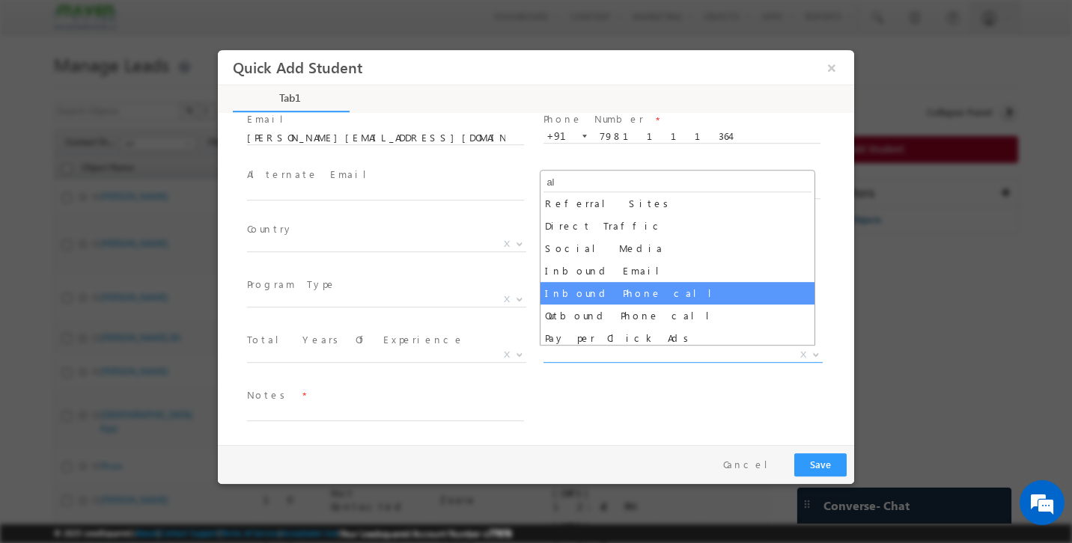
scroll to position [0, 0]
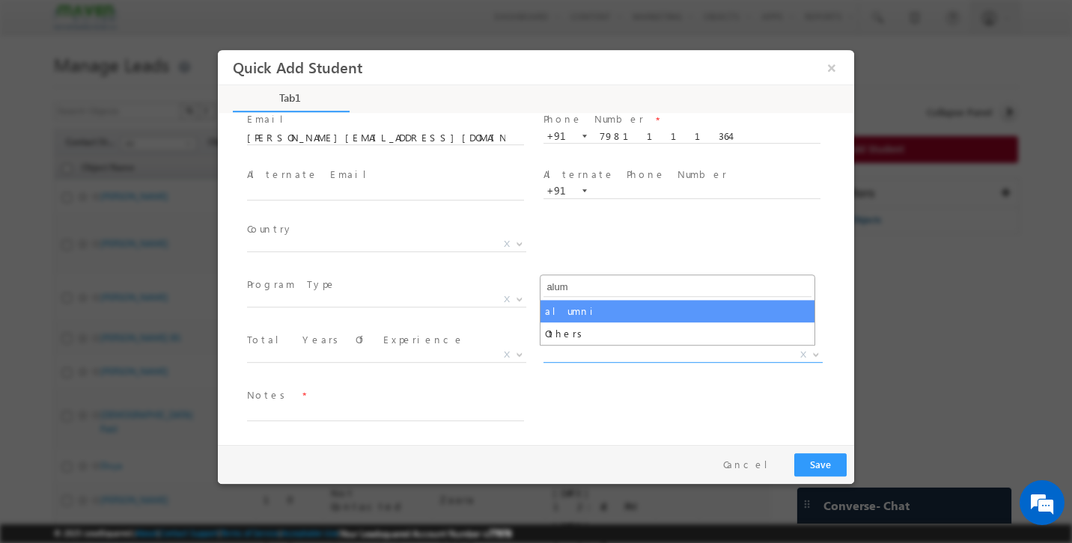
type input "alum"
select select "alumni"
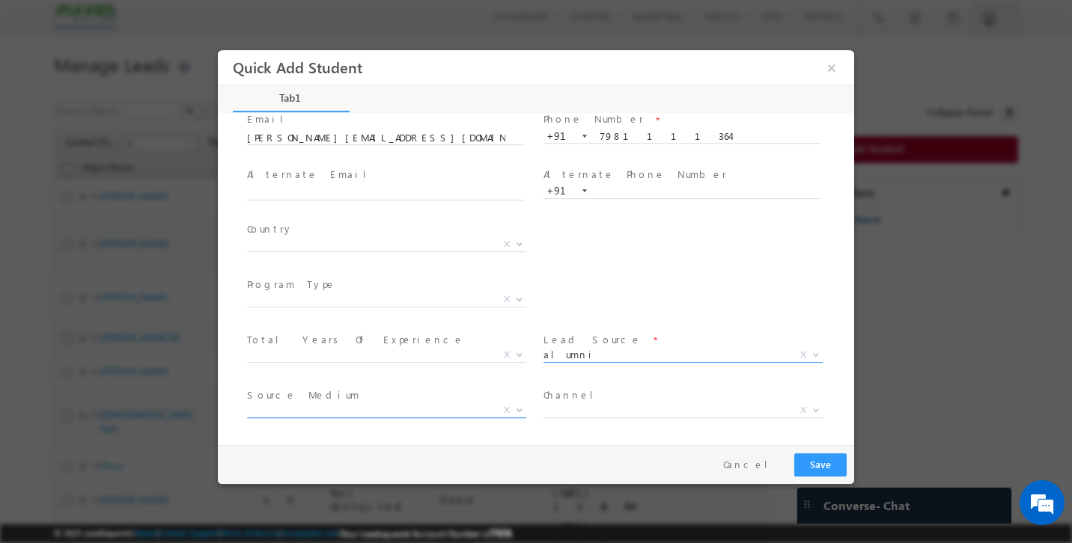
click at [418, 404] on span "X" at bounding box center [386, 410] width 279 height 15
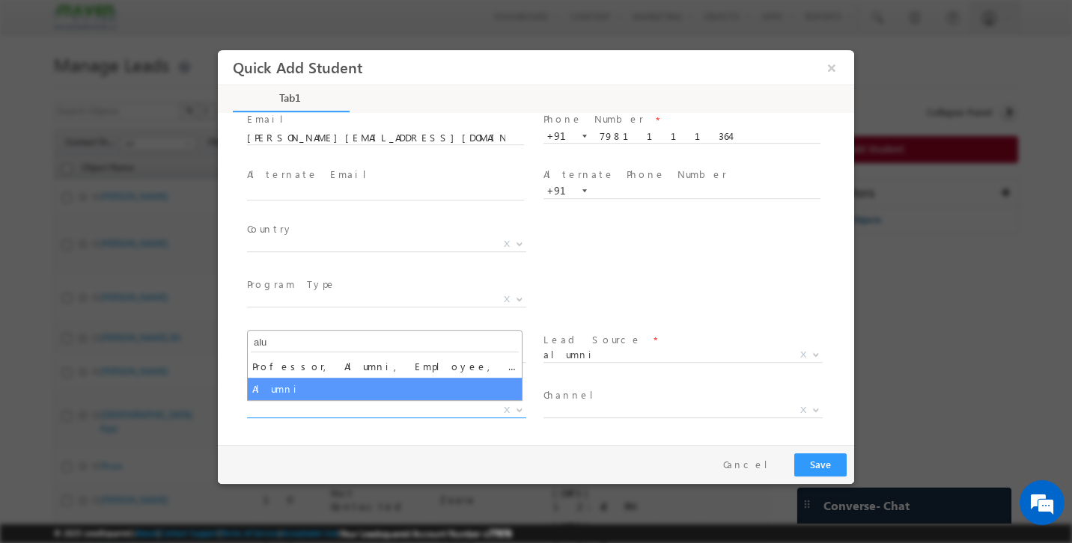
type input "alu"
select select "Alumni"
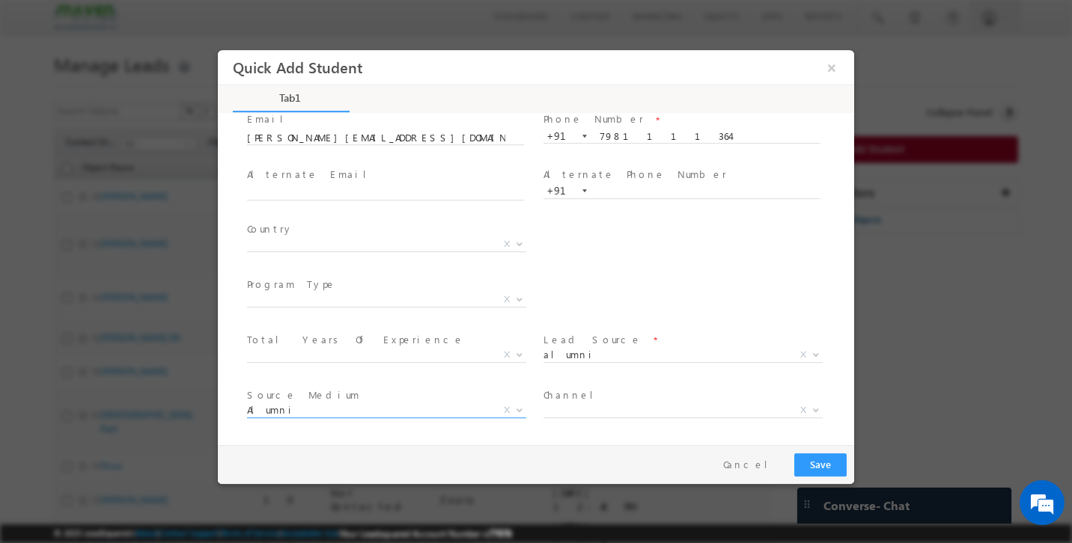
click at [694, 316] on div "City * X Others x Program Type * Long Term Short Term X" at bounding box center [549, 301] width 610 height 55
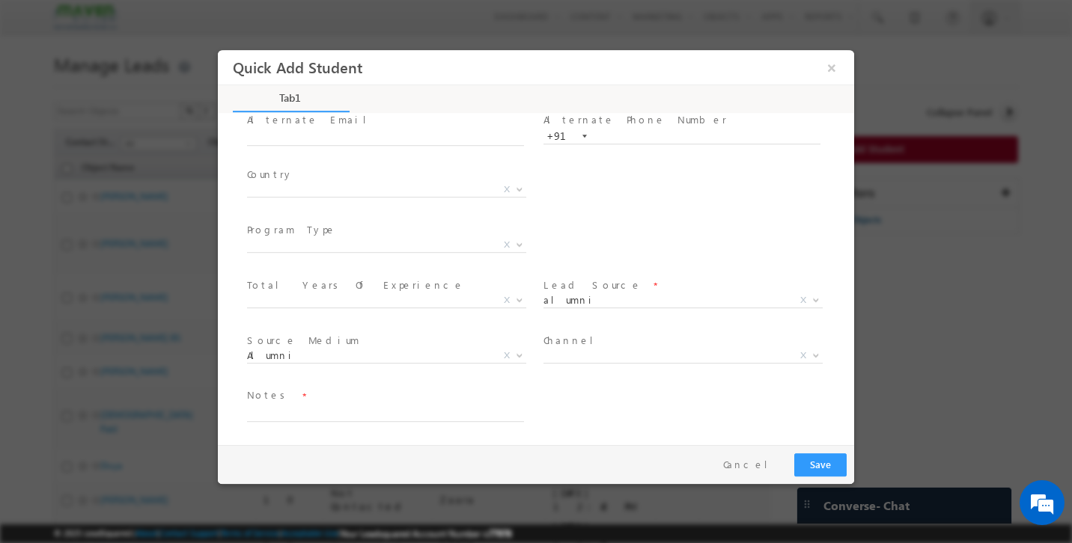
click at [576, 362] on span "Paid Organic Reference College Connect X" at bounding box center [688, 359] width 290 height 18
click at [565, 352] on span "X" at bounding box center [682, 356] width 279 height 15
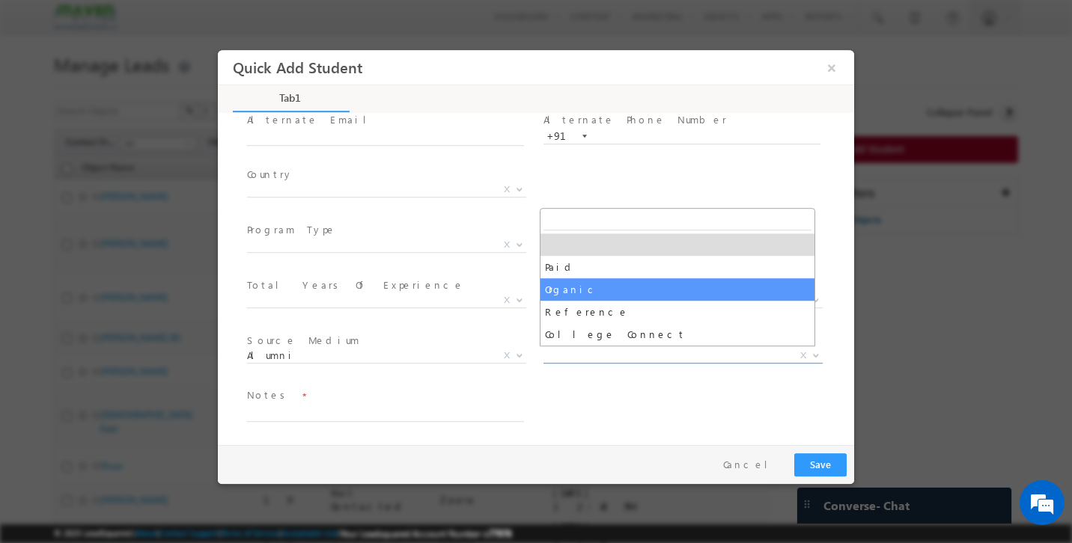
select select "Organic"
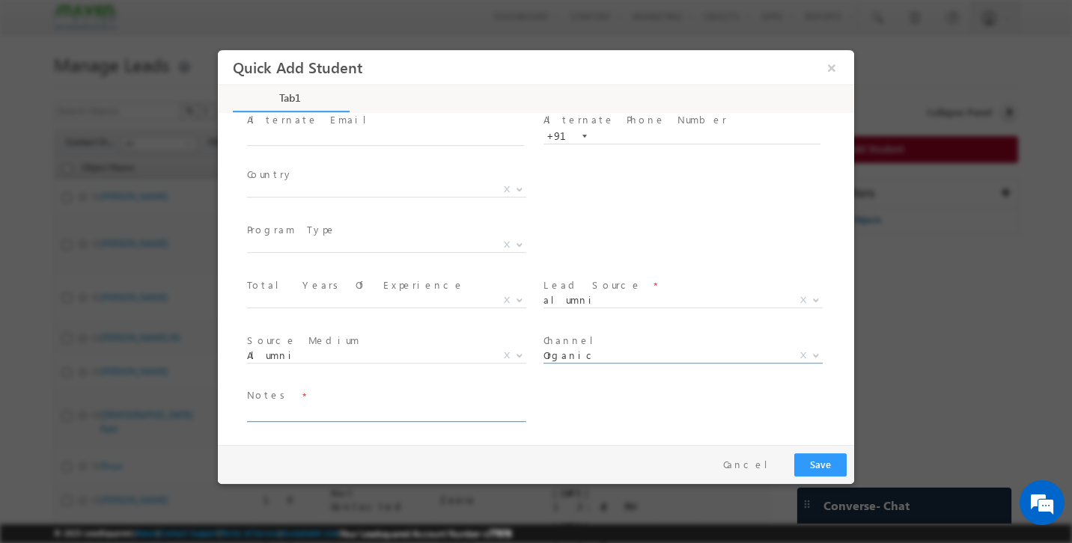
click at [434, 409] on textarea at bounding box center [385, 413] width 277 height 17
type textarea "interested in IIT Roorkee ASIC verification course"
click at [838, 469] on button "Save" at bounding box center [820, 465] width 52 height 23
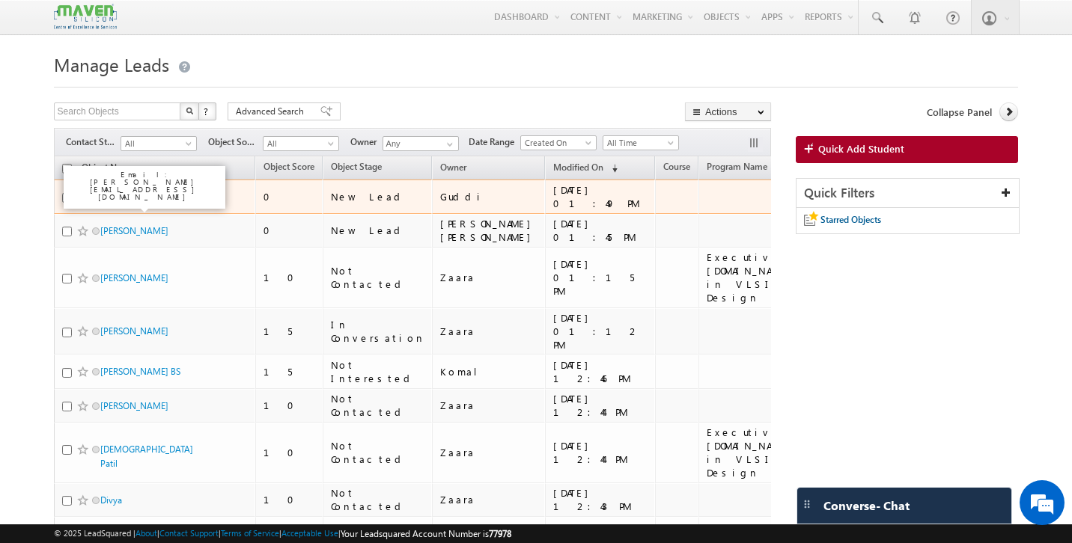
click at [115, 193] on link "[PERSON_NAME]" at bounding box center [134, 196] width 68 height 11
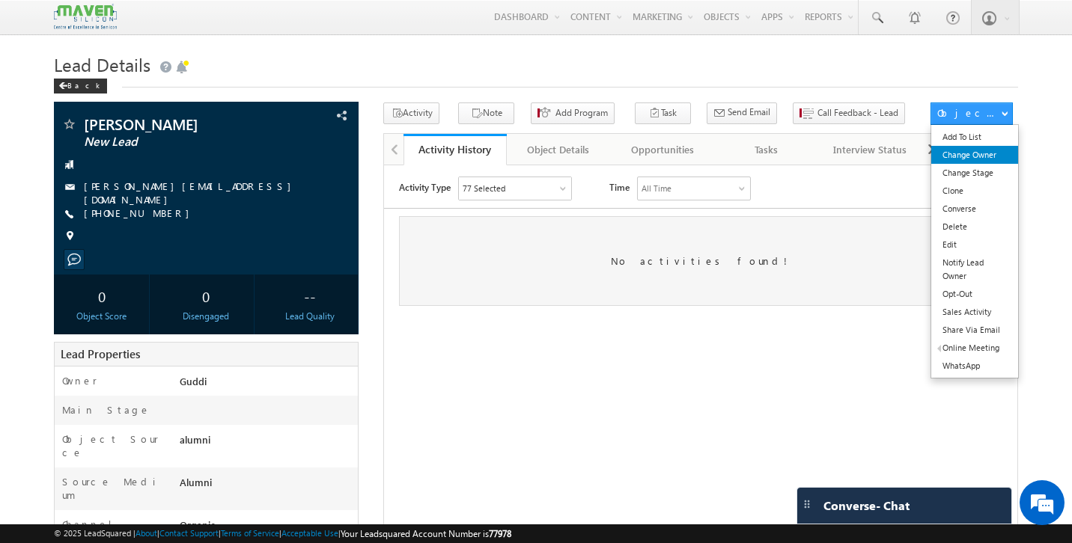
click at [980, 158] on link "Change Owner" at bounding box center [974, 155] width 87 height 18
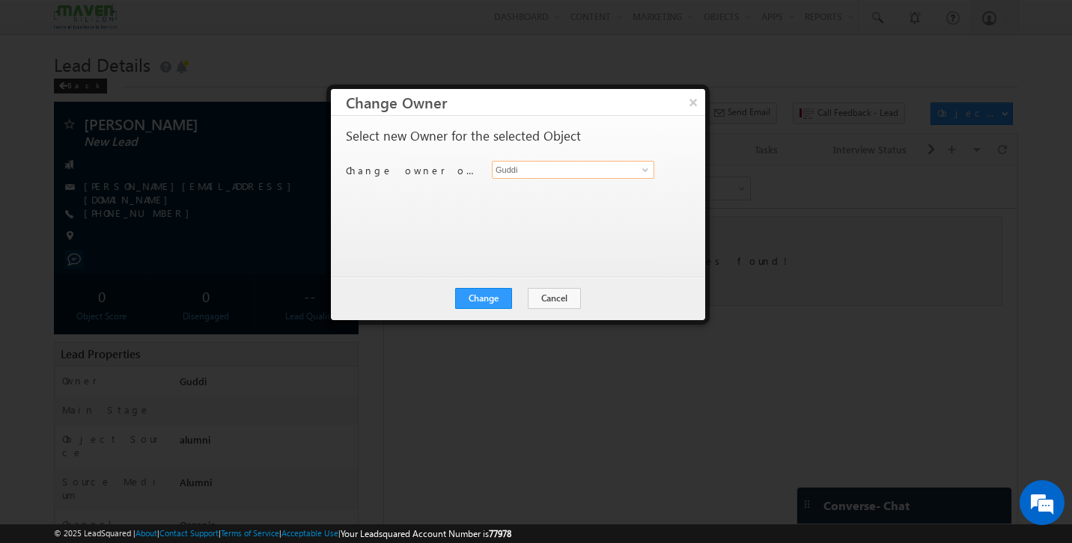
click at [565, 176] on input "Guddi" at bounding box center [573, 170] width 162 height 18
click at [542, 192] on link "[PERSON_NAME] Saini [EMAIL_ADDRESS][DOMAIN_NAME]" at bounding box center [573, 193] width 162 height 28
type input "[PERSON_NAME] [PERSON_NAME]"
click at [494, 303] on button "Change" at bounding box center [483, 298] width 57 height 21
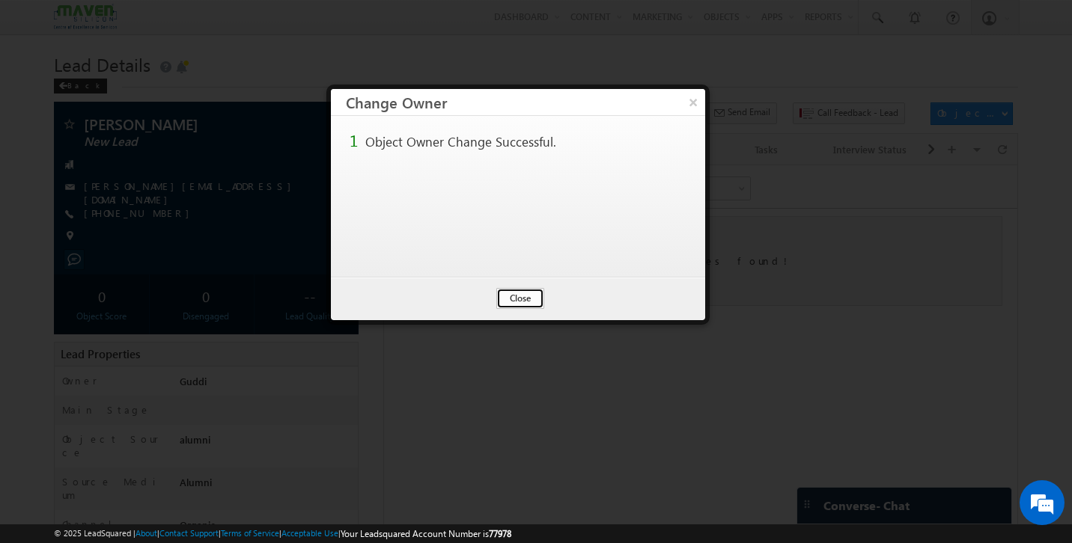
click at [537, 303] on button "Close" at bounding box center [520, 298] width 48 height 21
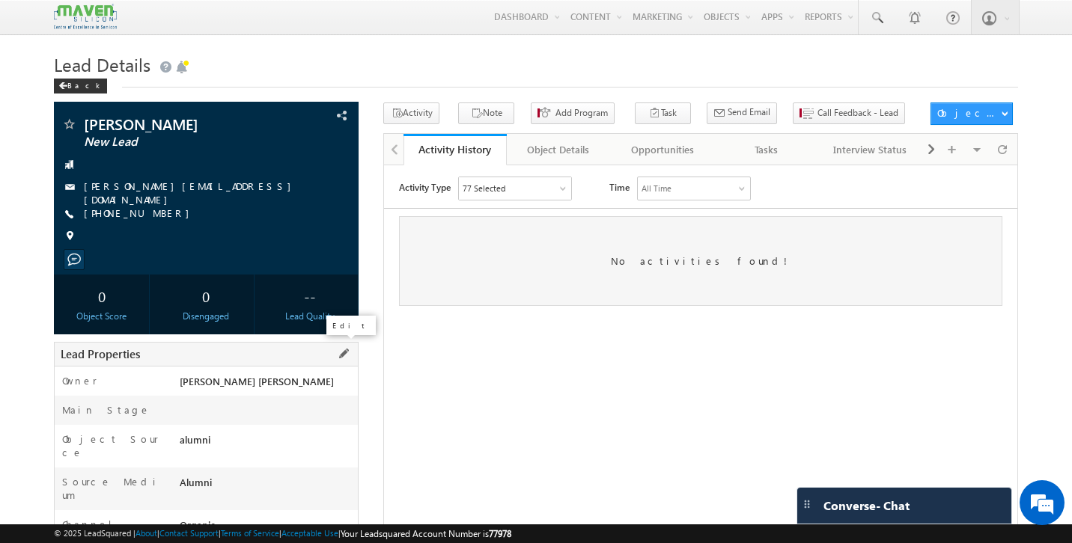
click at [344, 349] on span at bounding box center [343, 354] width 16 height 16
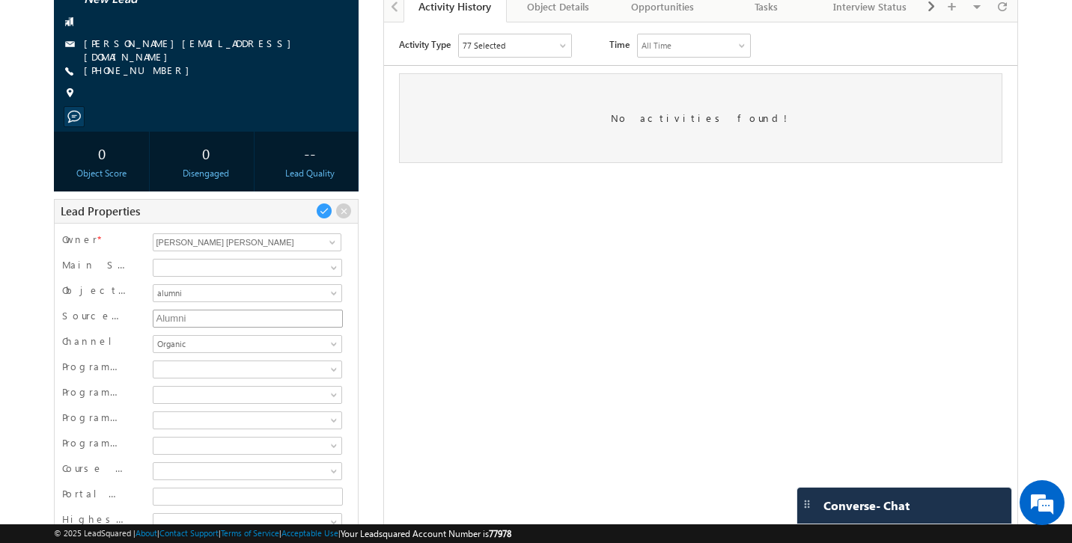
scroll to position [453, 0]
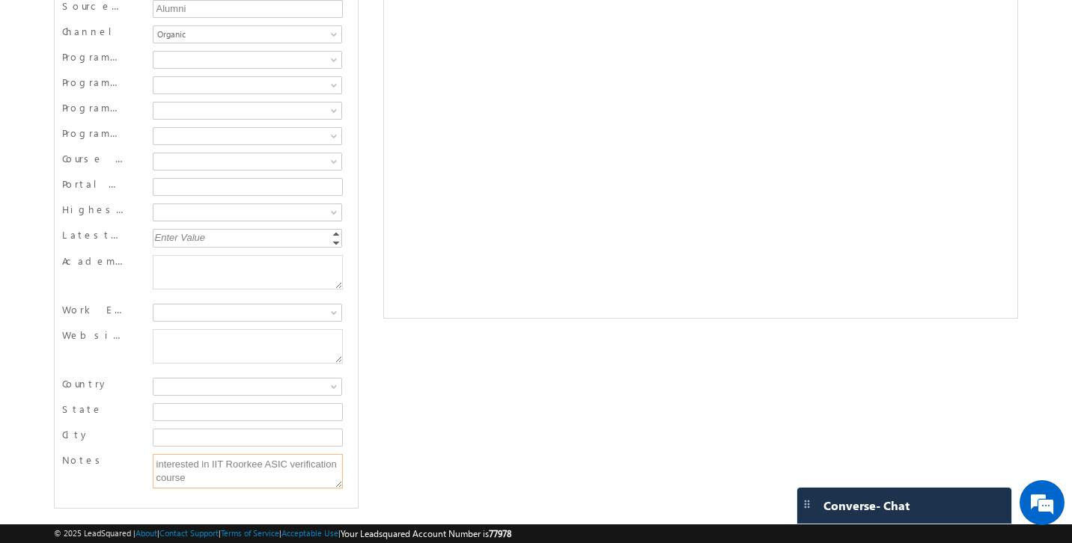
click at [287, 463] on textarea "interested in IIT Roorkee ASIC verification course" at bounding box center [248, 471] width 191 height 34
drag, startPoint x: 337, startPoint y: 463, endPoint x: 266, endPoint y: 464, distance: 71.1
click at [266, 464] on textarea "interested in IIT Roorkee ASIC verification course" at bounding box center [248, 471] width 191 height 34
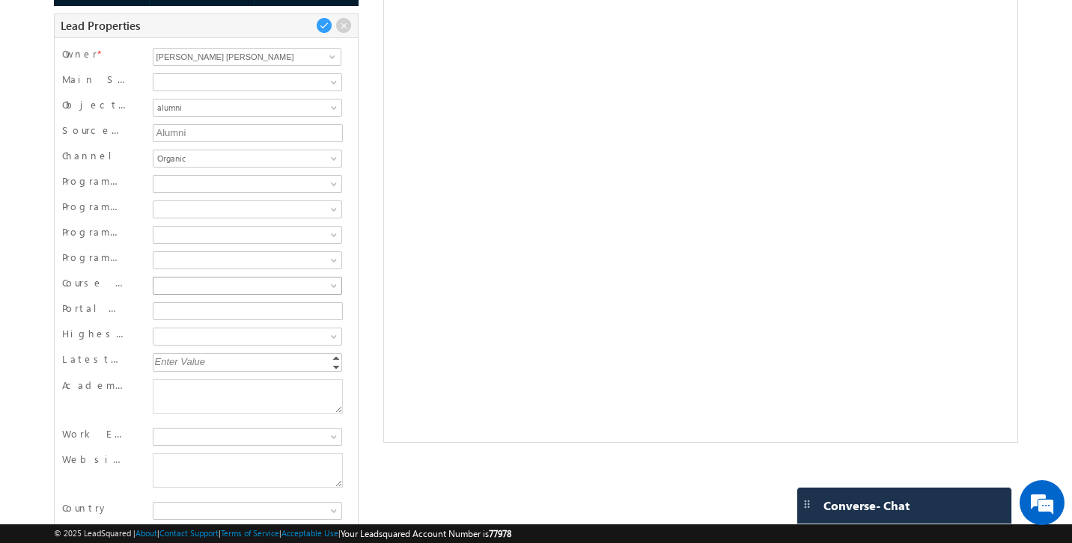
scroll to position [332, 0]
type textarea "interested in IIT Roorkee Physical Design course"
click at [201, 276] on span at bounding box center [245, 282] width 184 height 13
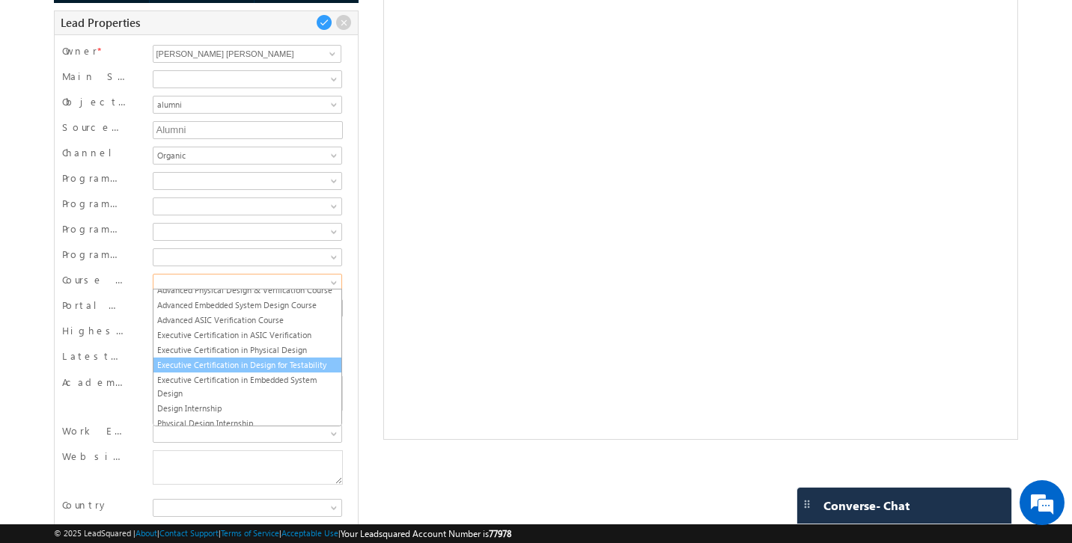
scroll to position [56, 0]
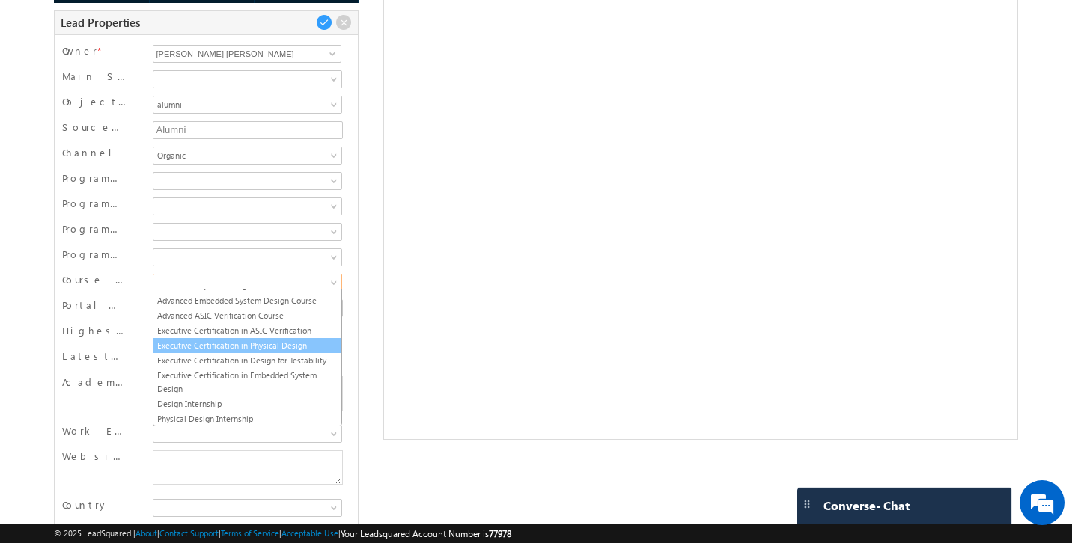
click at [233, 350] on link "Executive Certification in Physical Design" at bounding box center [247, 345] width 188 height 13
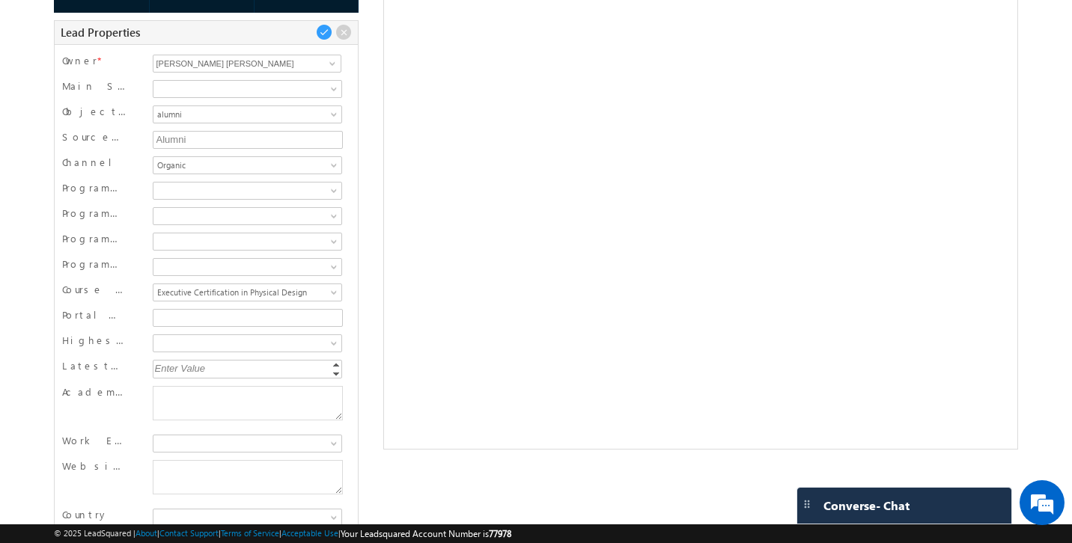
scroll to position [0, 0]
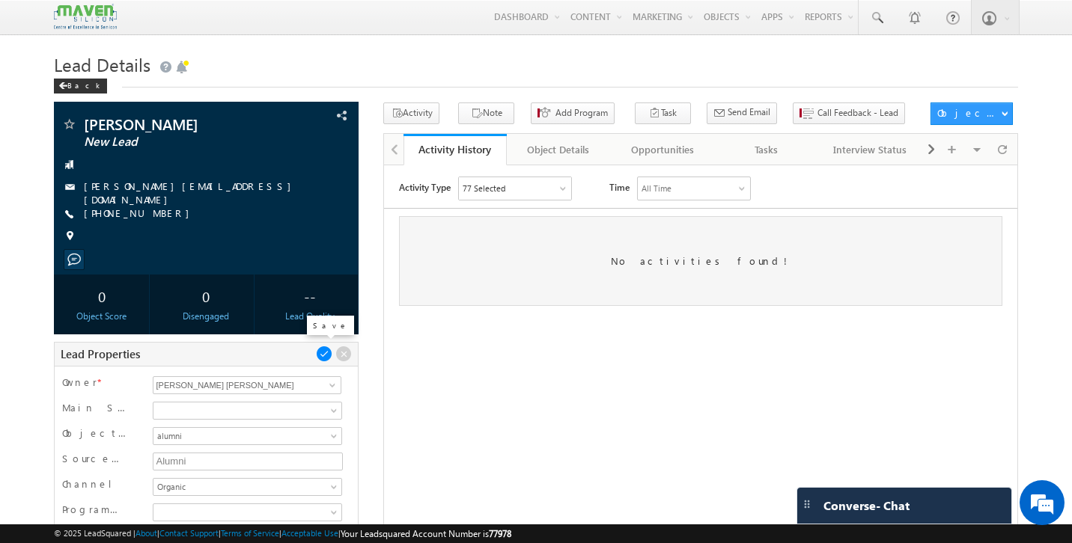
click at [329, 350] on span at bounding box center [324, 354] width 16 height 16
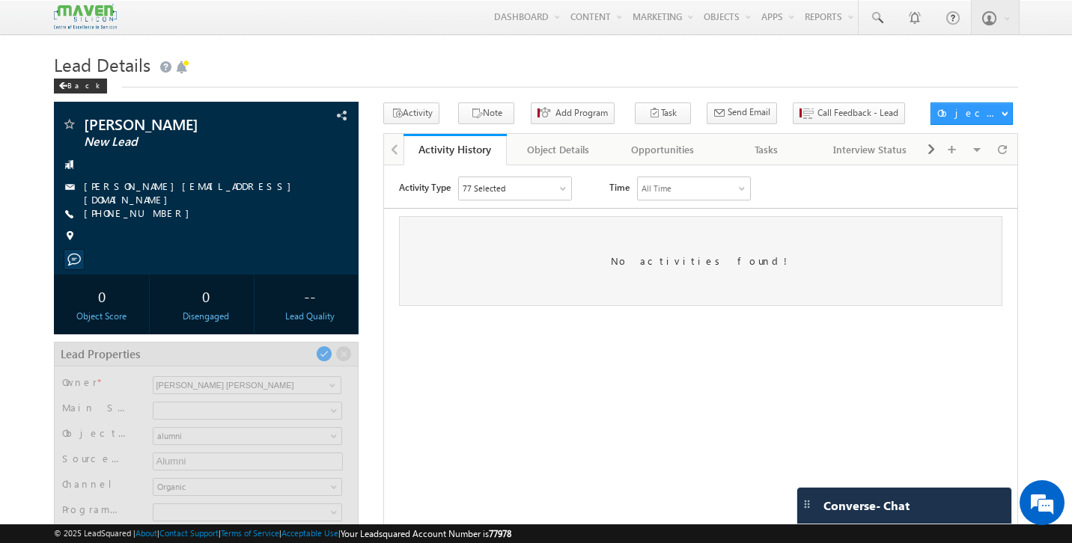
scroll to position [100, 0]
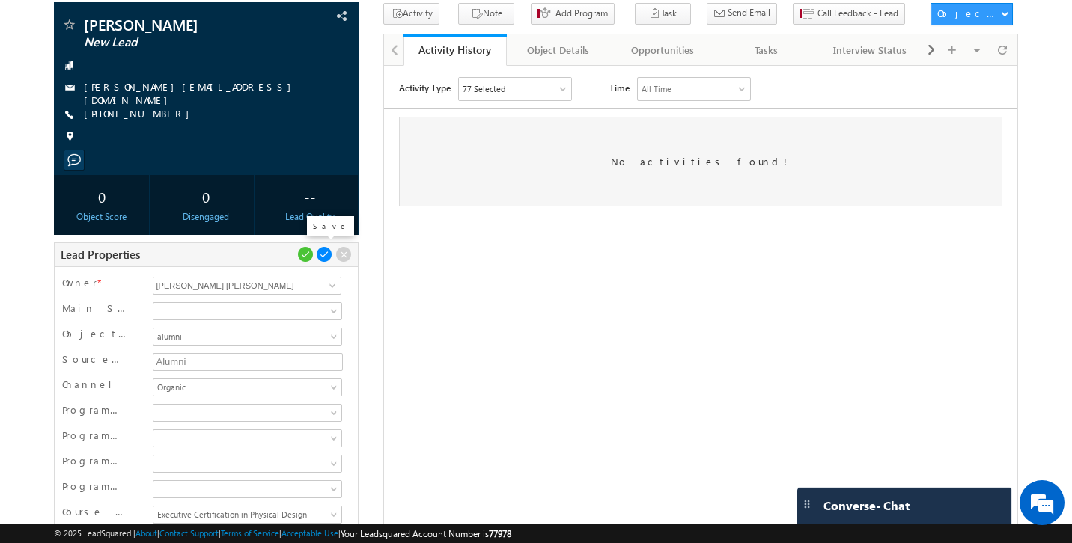
click at [326, 253] on span at bounding box center [324, 254] width 16 height 16
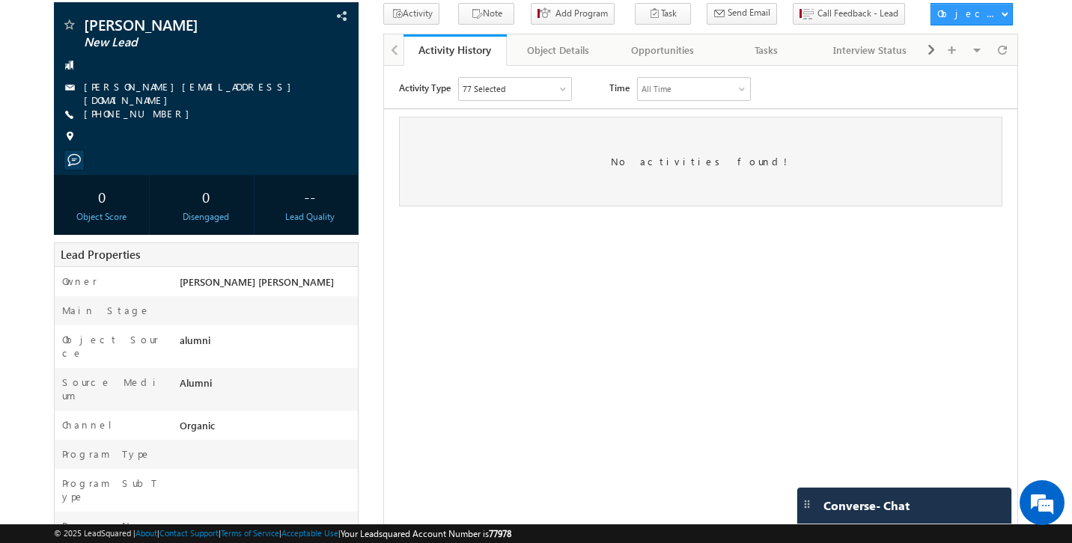
scroll to position [0, 0]
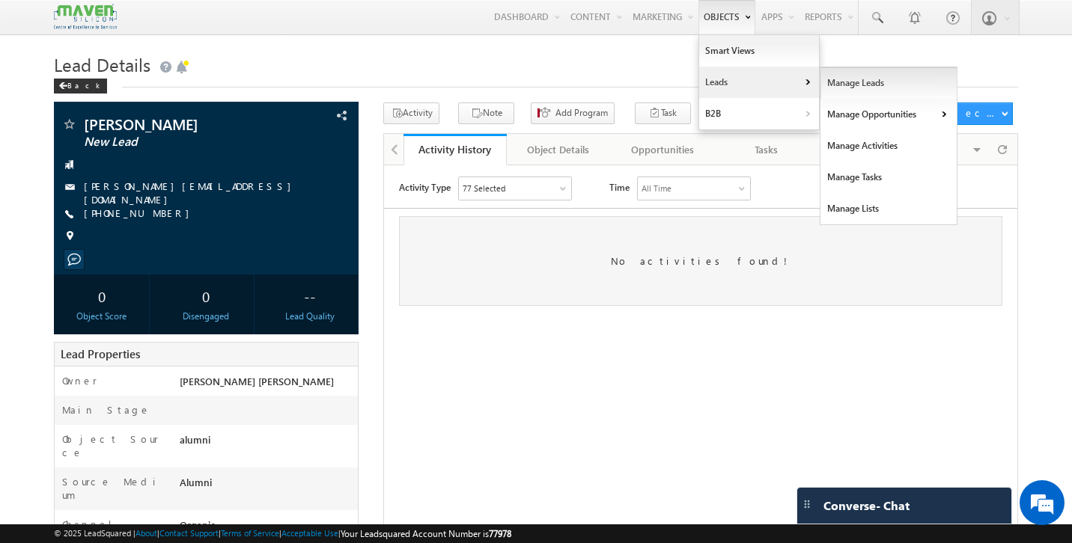
click at [857, 86] on link "Manage Leads" at bounding box center [888, 82] width 137 height 31
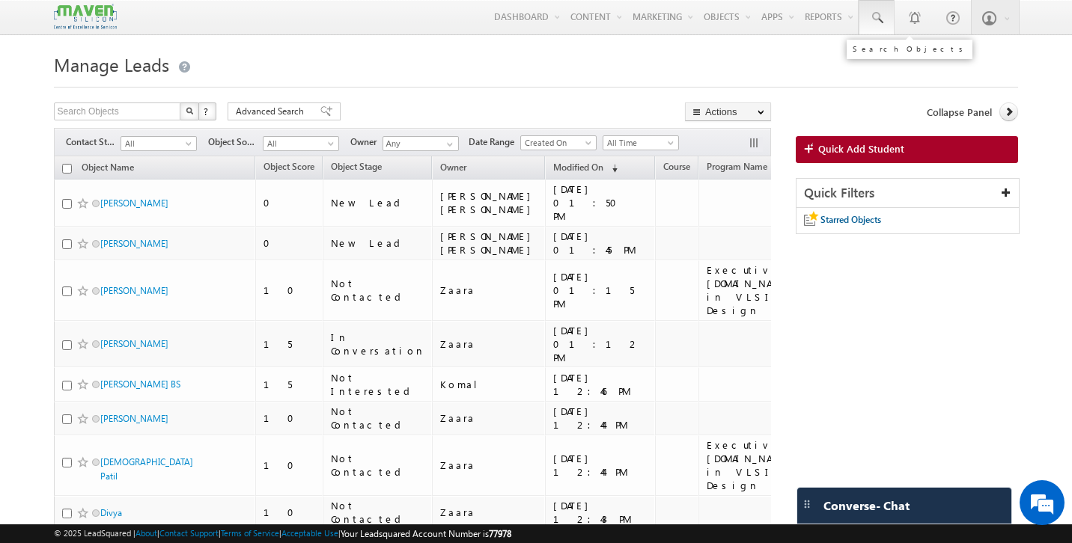
click at [871, 16] on span at bounding box center [876, 17] width 15 height 15
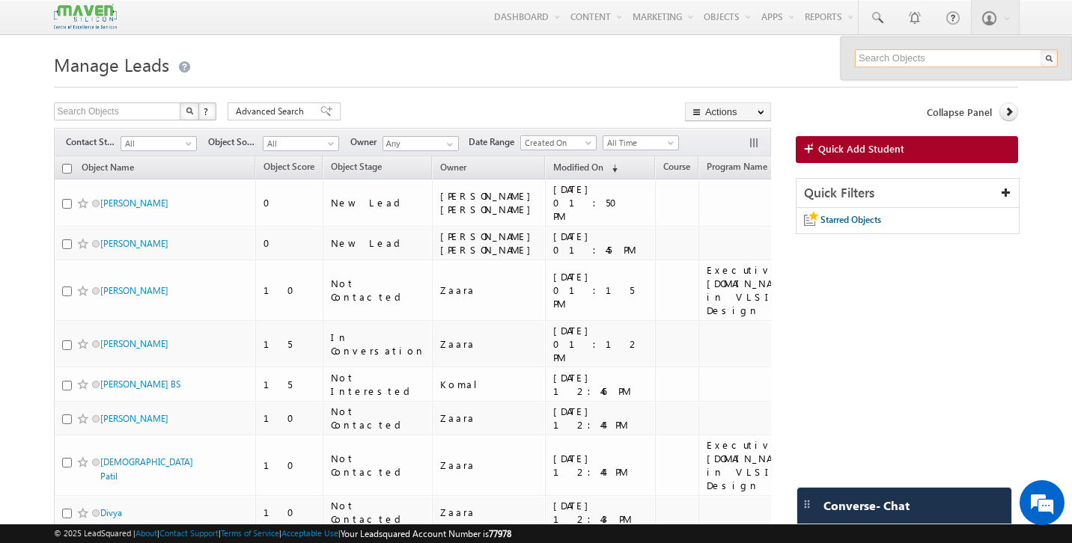
paste input "[EMAIL_ADDRESS][DOMAIN_NAME]"
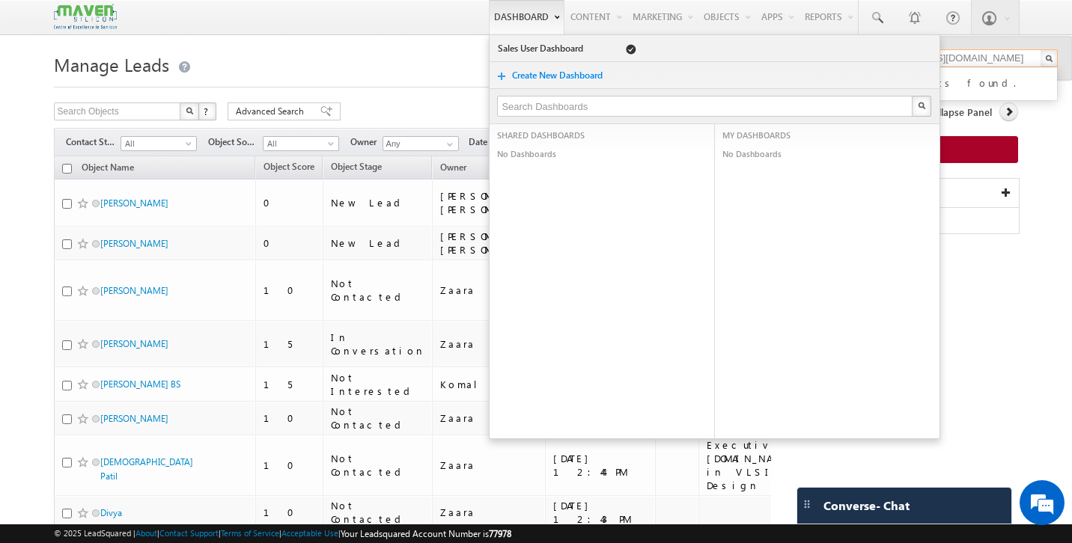
type input "[EMAIL_ADDRESS][DOMAIN_NAME]"
